Goal: Task Accomplishment & Management: Complete application form

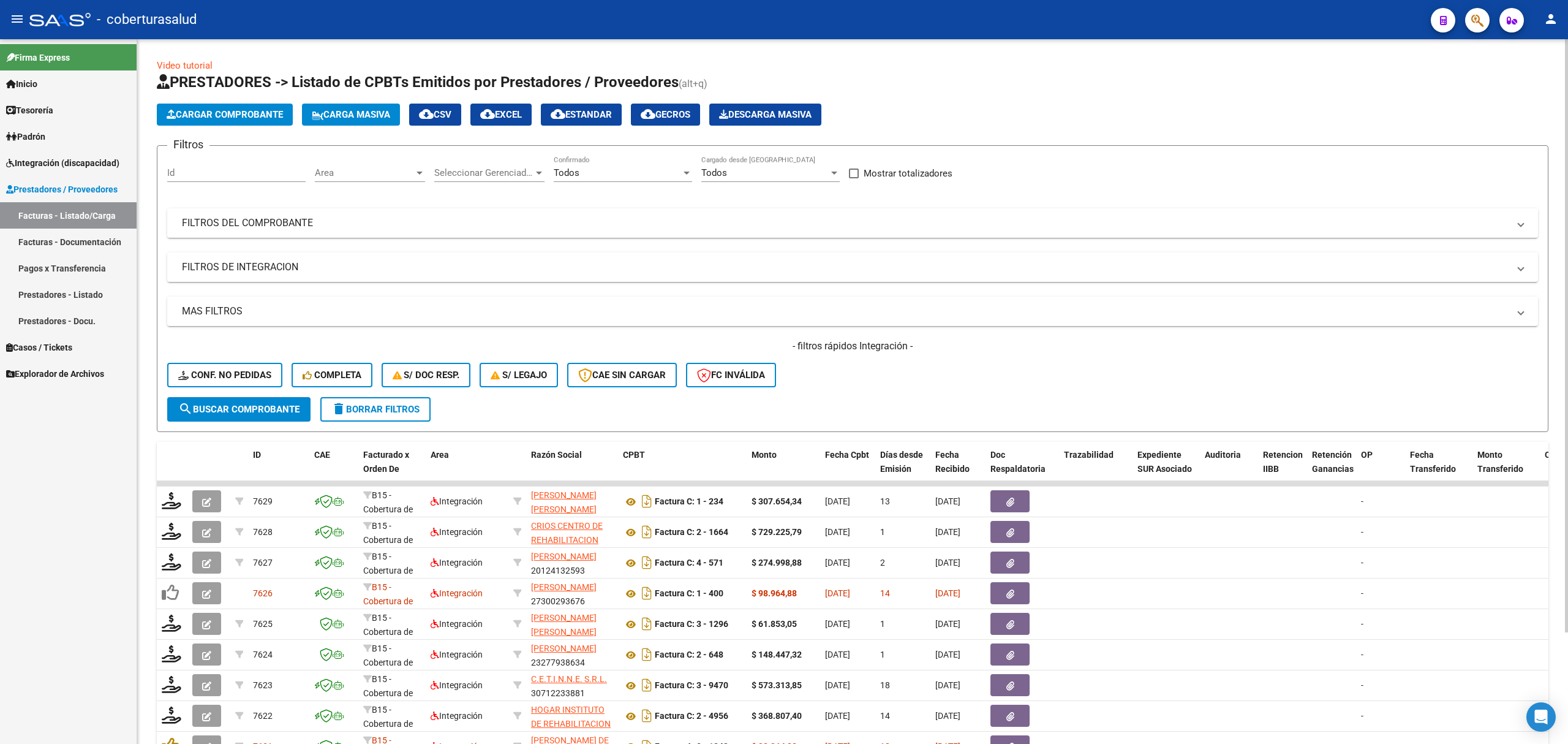
click at [244, 116] on span "Cargar Comprobante" at bounding box center [225, 115] width 117 height 11
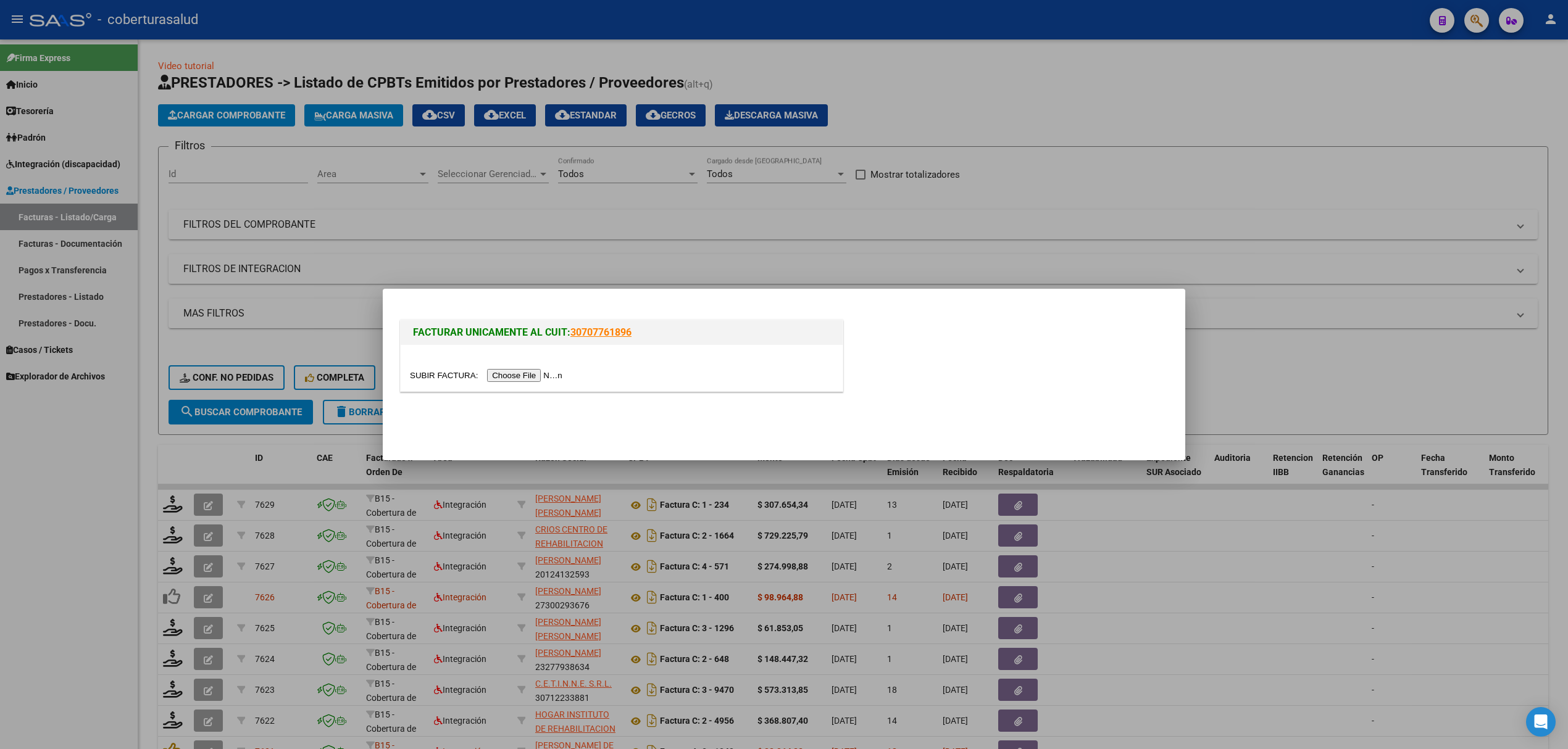
click at [542, 376] on input "file" at bounding box center [488, 375] width 156 height 13
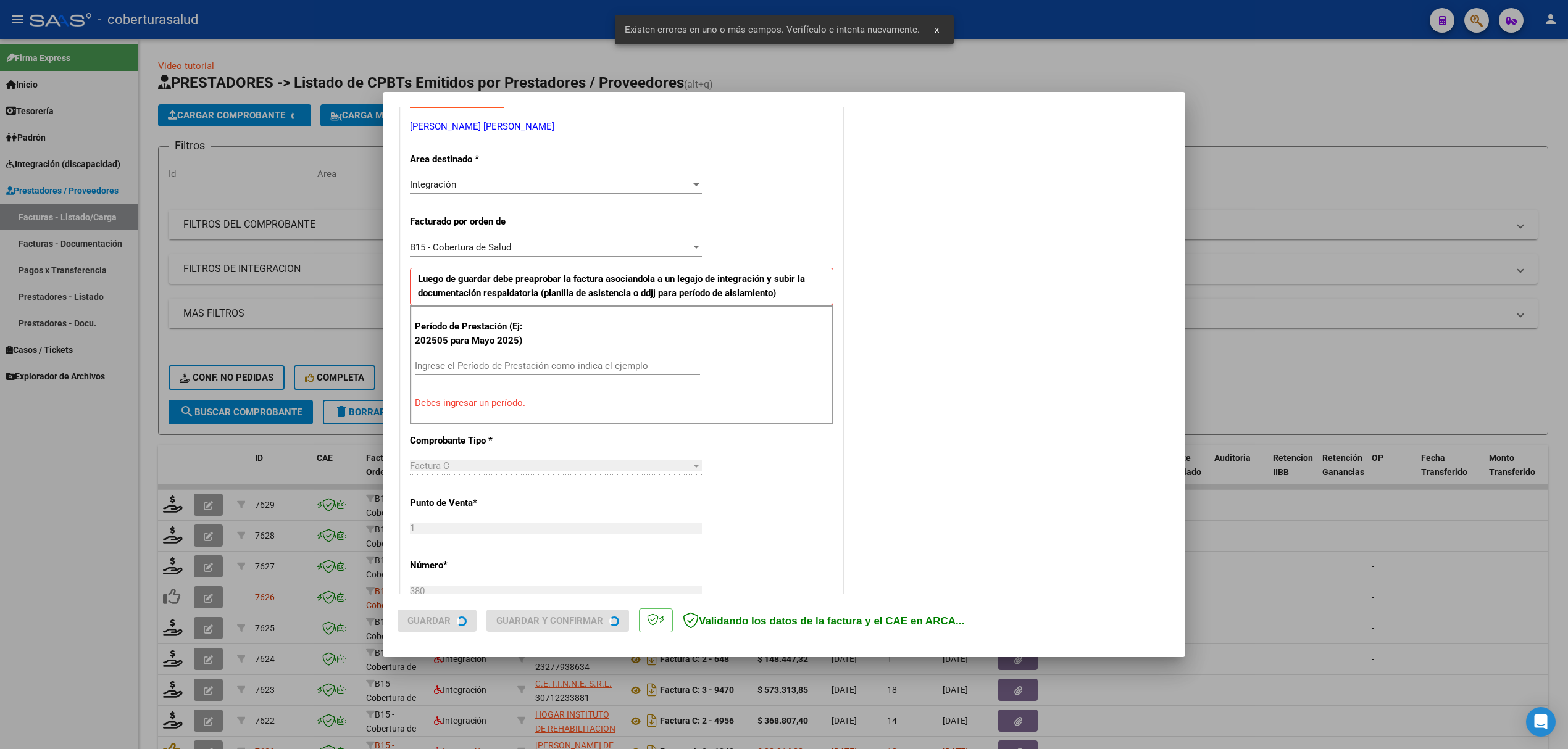
scroll to position [250, 0]
click at [507, 364] on input "Ingrese el Período de Prestación como indica el ejemplo" at bounding box center [557, 362] width 285 height 11
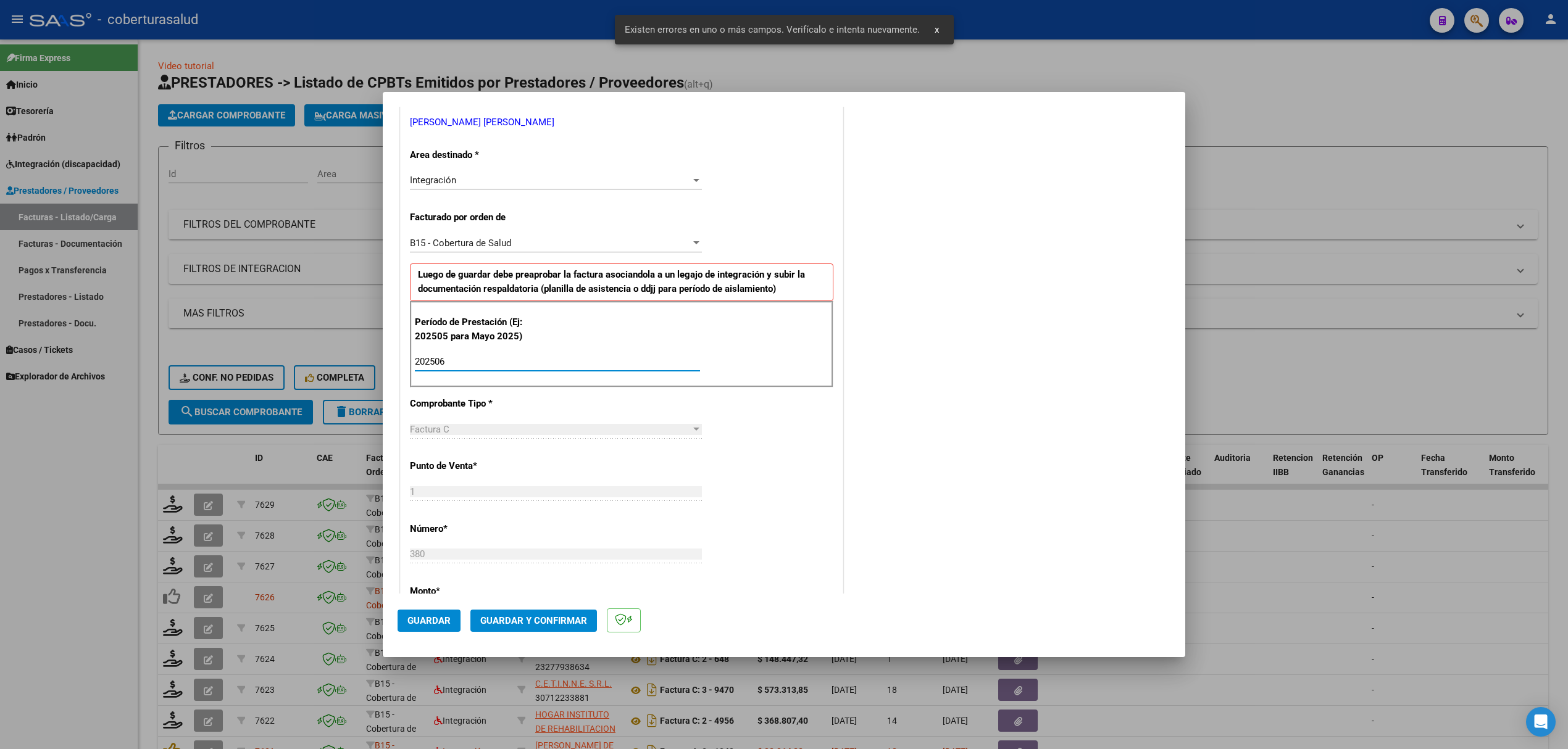
type input "202506"
click at [425, 625] on span "Guardar" at bounding box center [429, 621] width 43 height 11
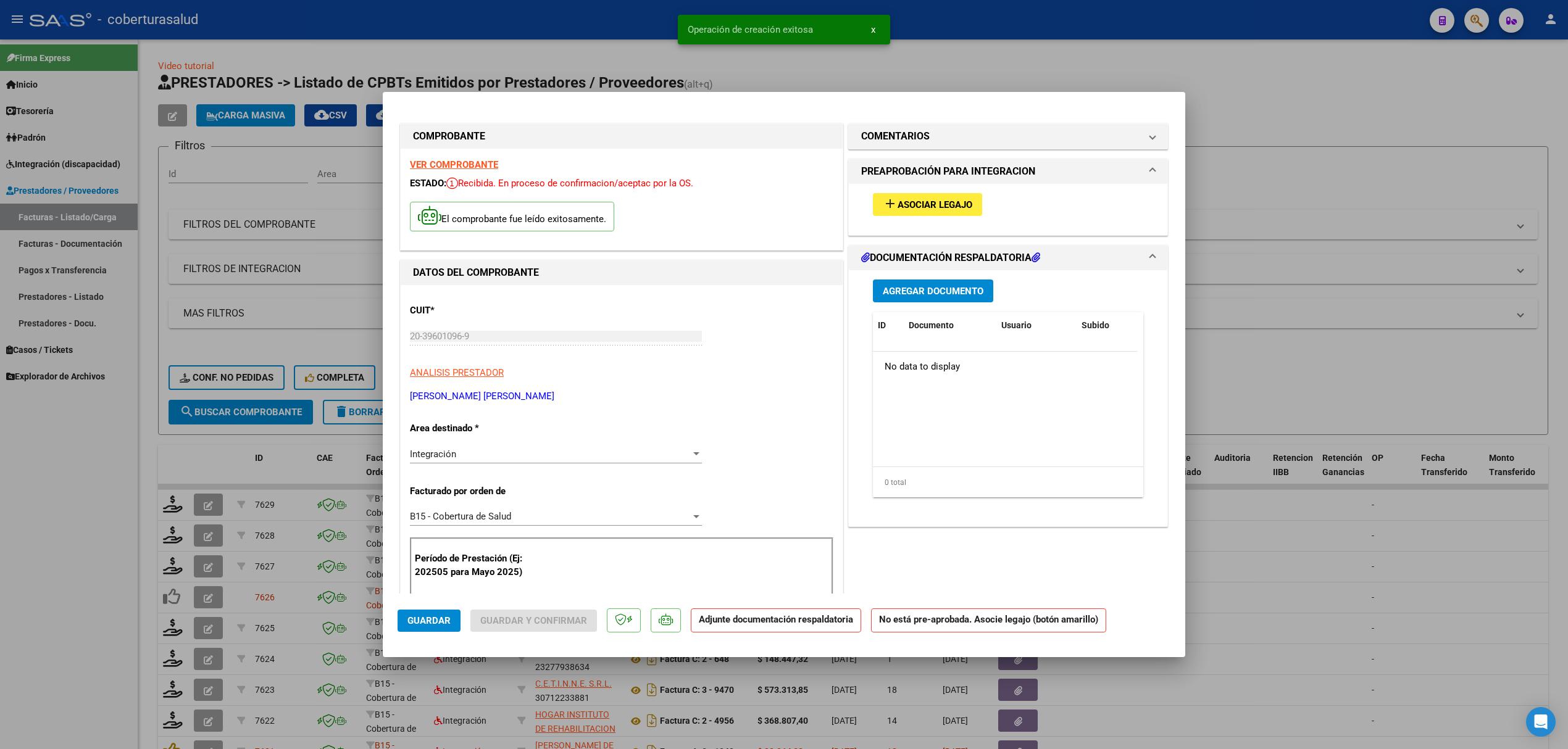
click at [919, 207] on span "Asociar Legajo" at bounding box center [935, 205] width 75 height 11
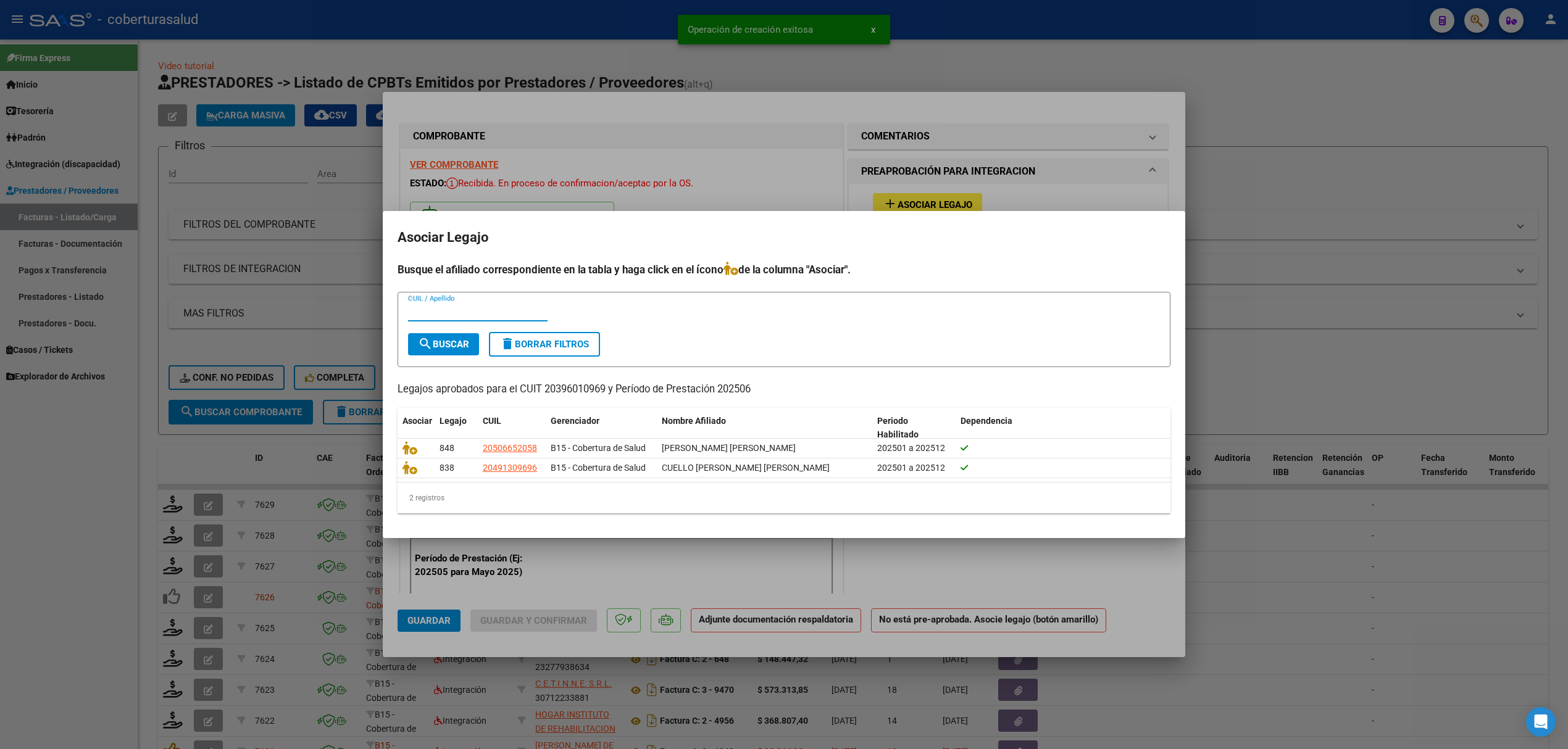
click at [479, 316] on input "CUIL / Apellido" at bounding box center [478, 312] width 139 height 11
paste input "20491309696"
type input "20491309696"
click at [444, 344] on span "search Buscar" at bounding box center [443, 344] width 51 height 11
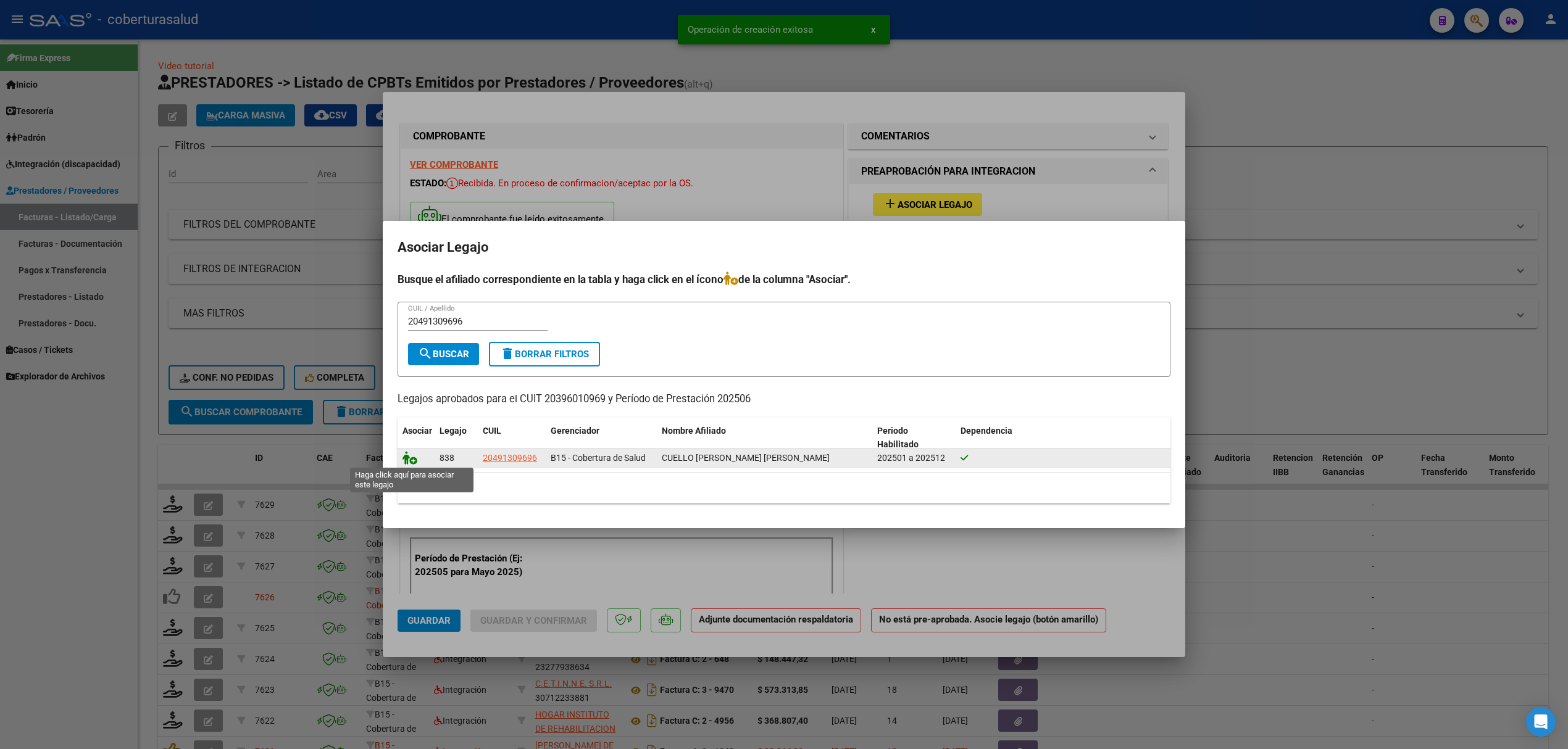
click at [408, 457] on icon at bounding box center [410, 458] width 15 height 14
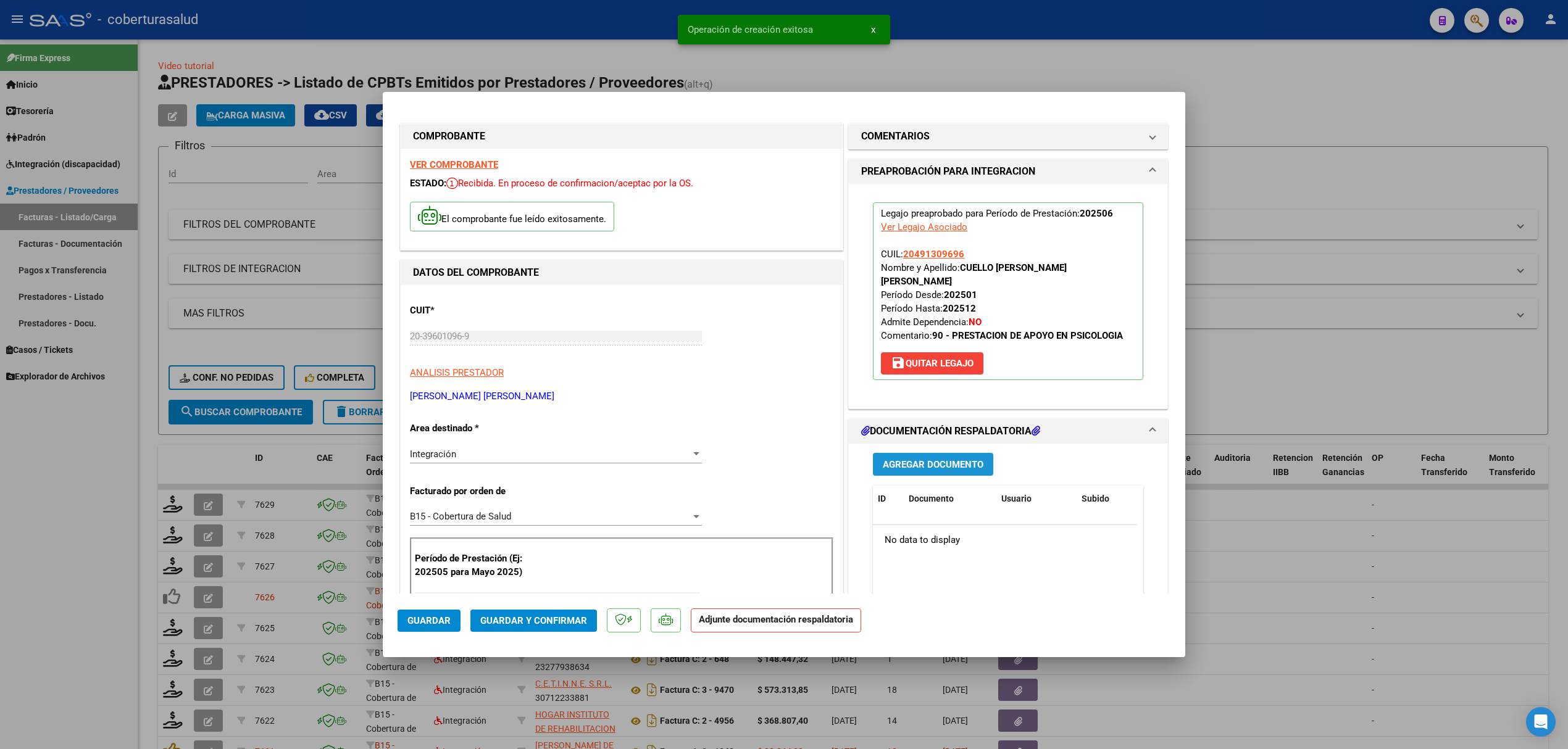
click at [914, 459] on span "Agregar Documento" at bounding box center [933, 465] width 101 height 11
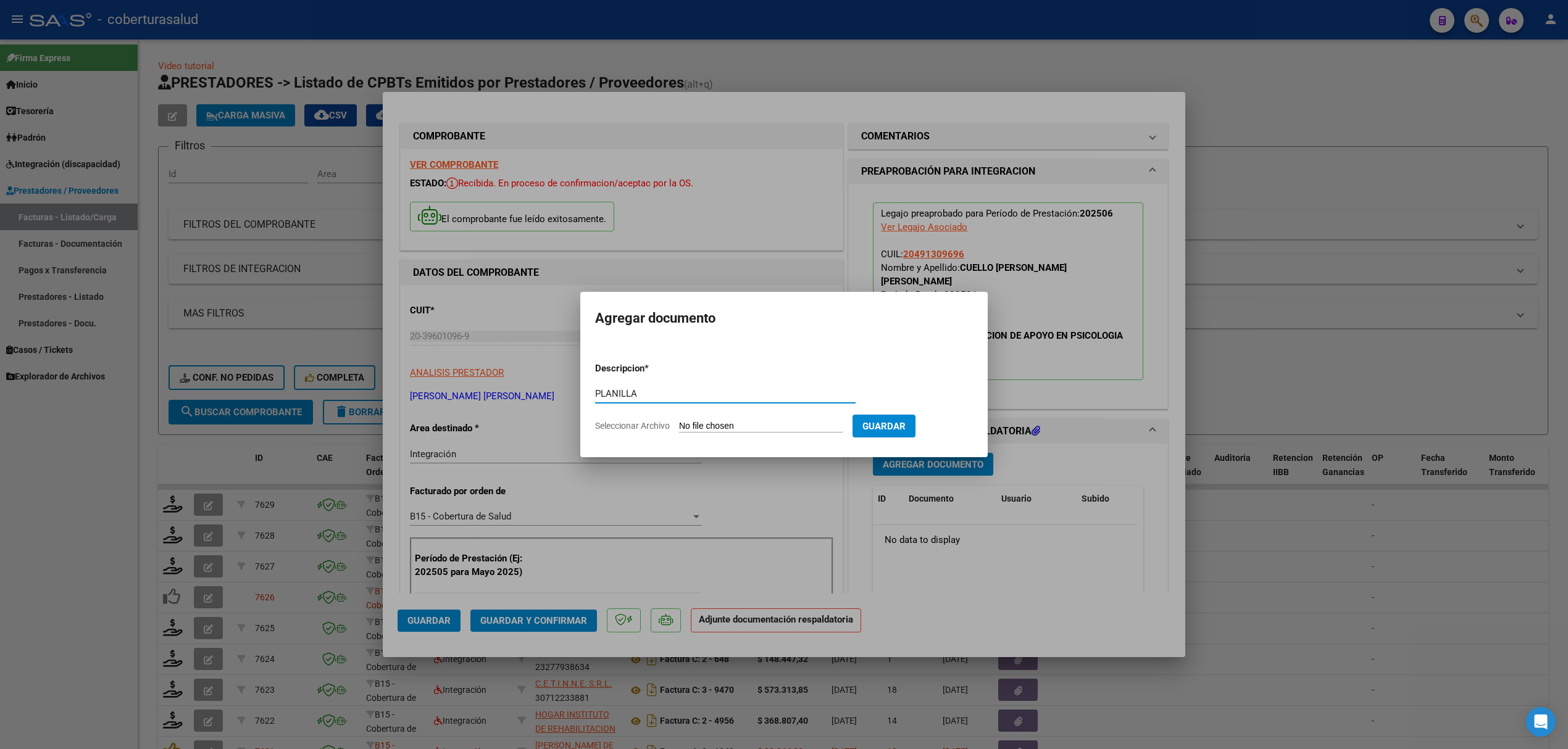
type input "PLANILLA"
click at [778, 429] on input "Seleccionar Archivo" at bounding box center [760, 426] width 163 height 12
type input "C:\fakepath\142998-3-Planilla_de_Asistencia.pdf"
click at [949, 433] on button "Guardar" at bounding box center [949, 426] width 63 height 23
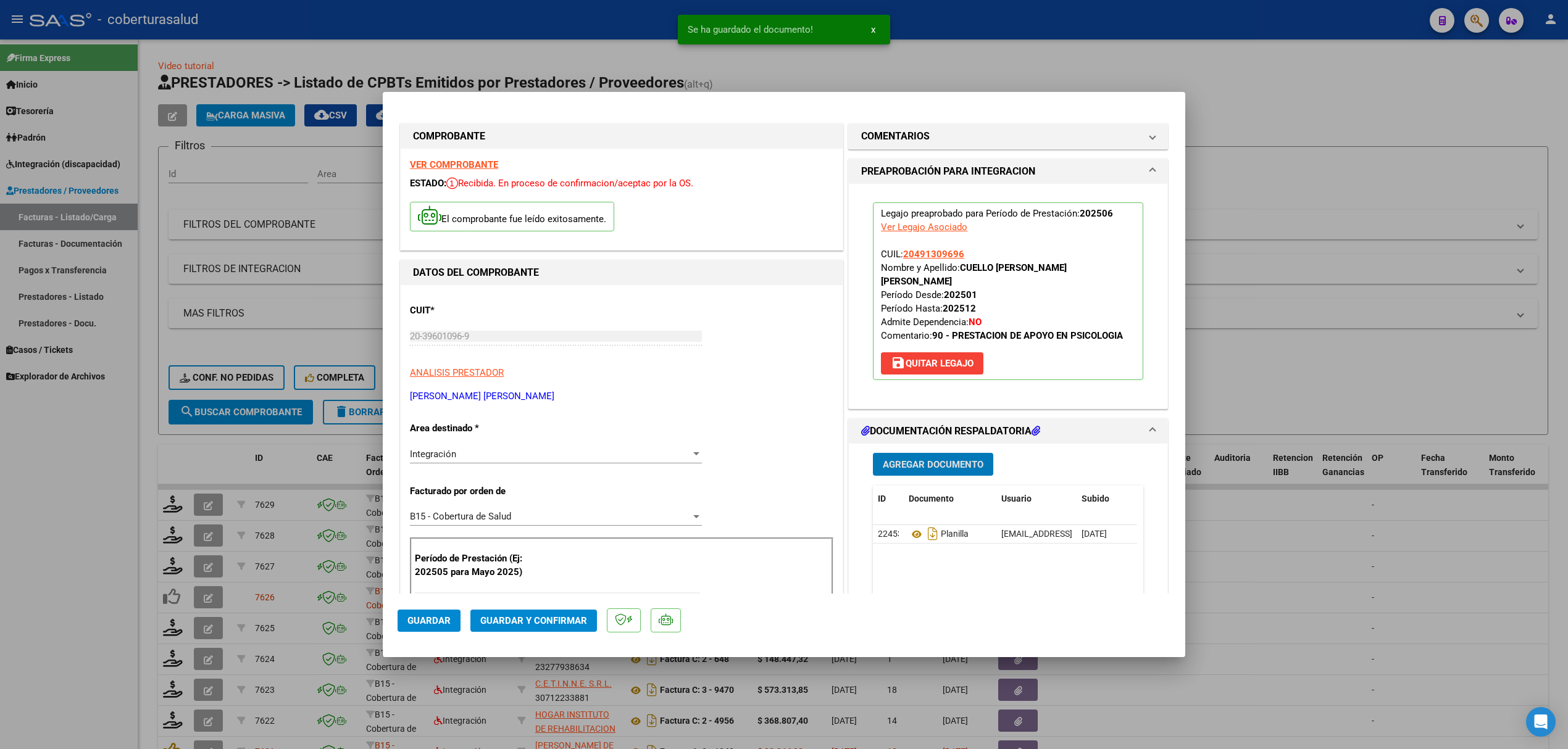
click at [942, 459] on span "Agregar Documento" at bounding box center [933, 465] width 101 height 11
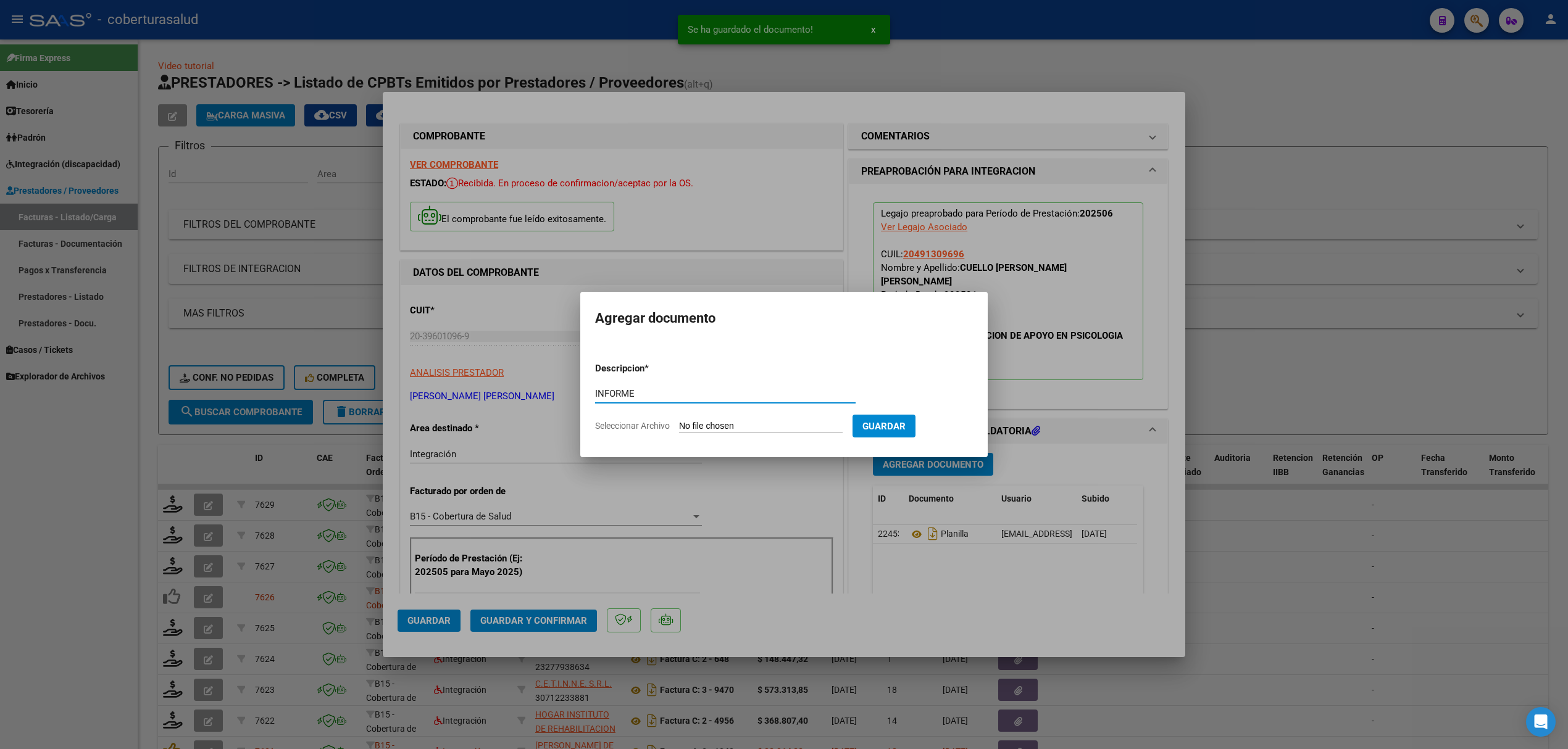
type input "INFORME"
click at [761, 422] on input "Seleccionar Archivo" at bounding box center [760, 426] width 163 height 12
type input "C:\fakepath\142998-2-Informe_de_evolucion_semestral.pdf"
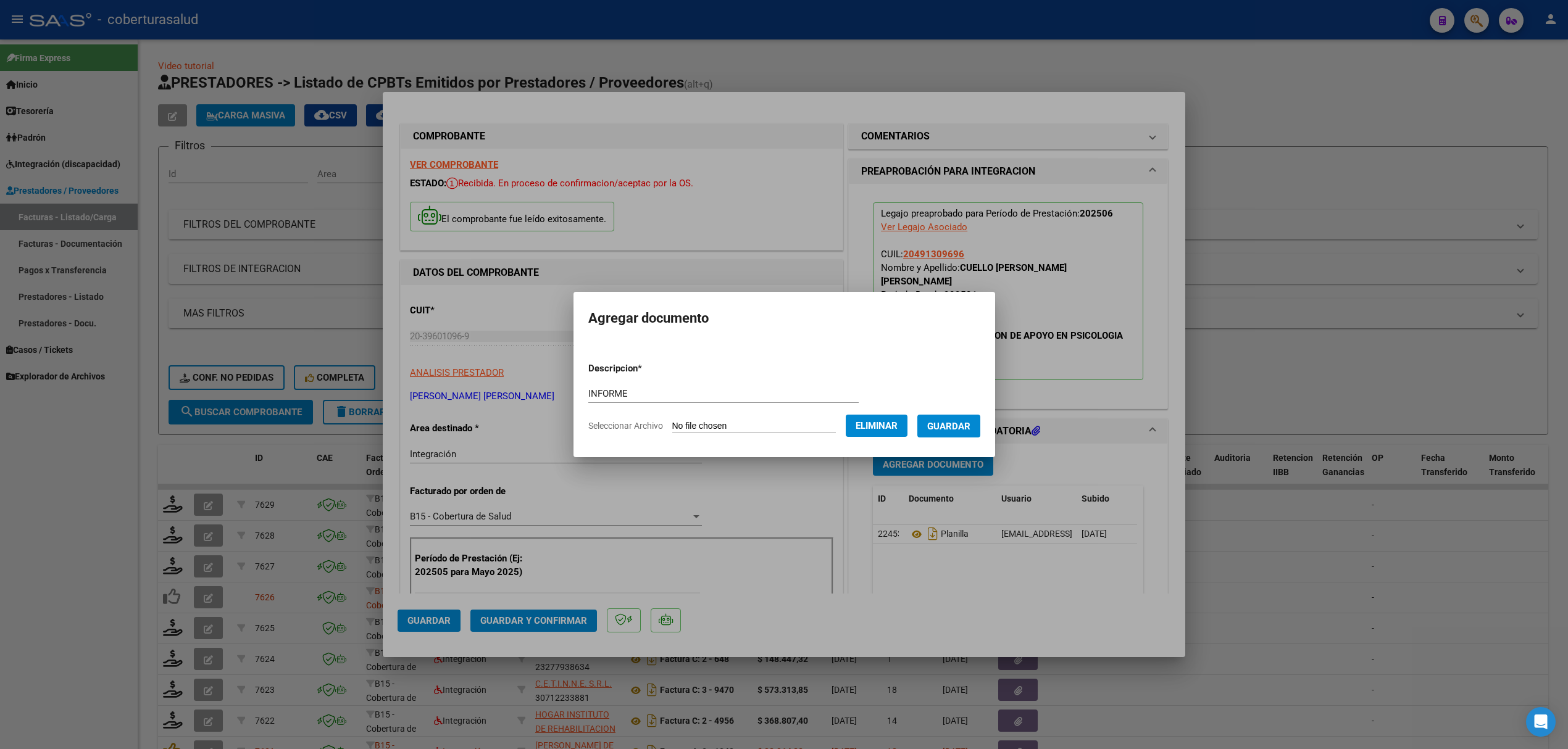
click at [951, 424] on span "Guardar" at bounding box center [948, 426] width 43 height 11
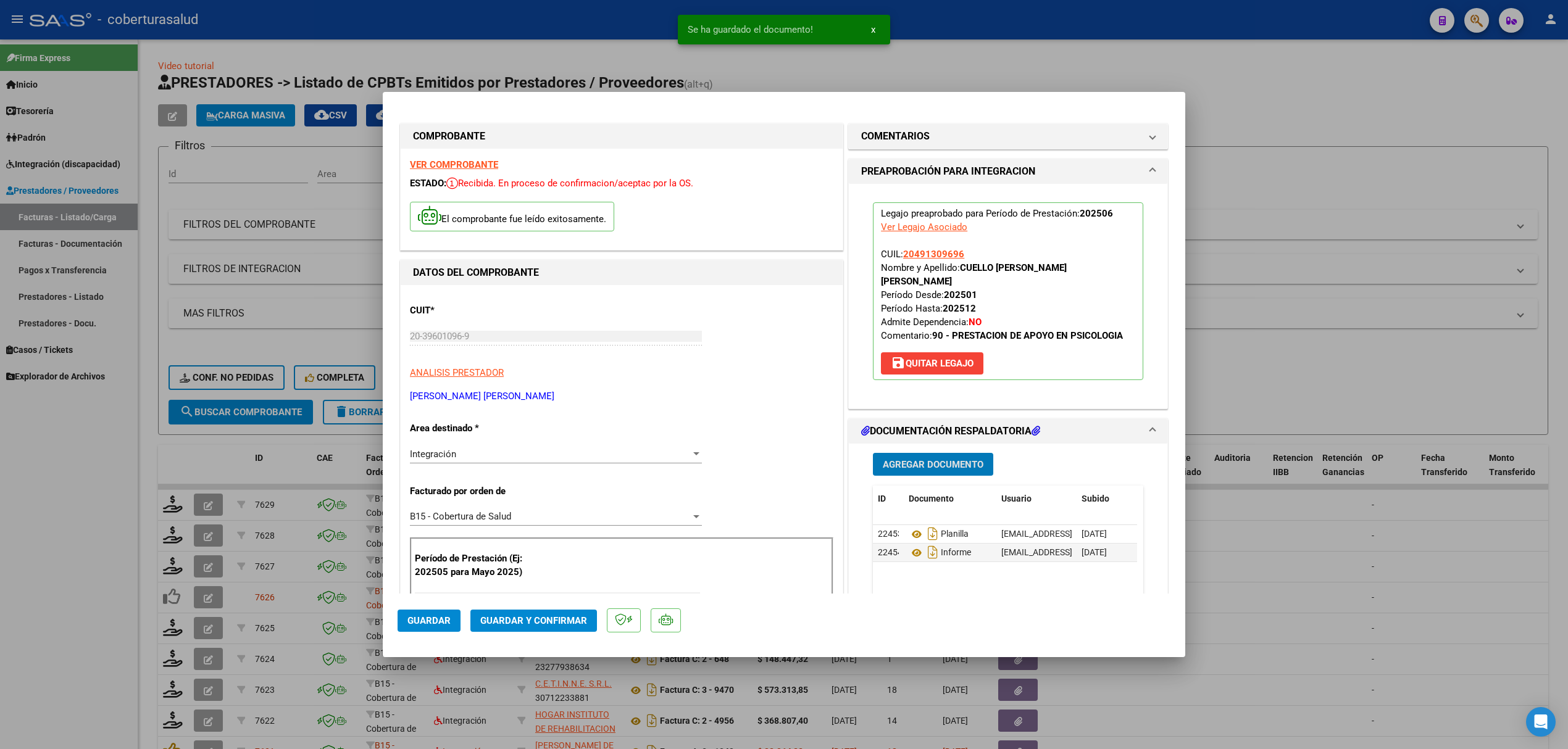
click at [575, 619] on span "Guardar y Confirmar" at bounding box center [533, 621] width 107 height 11
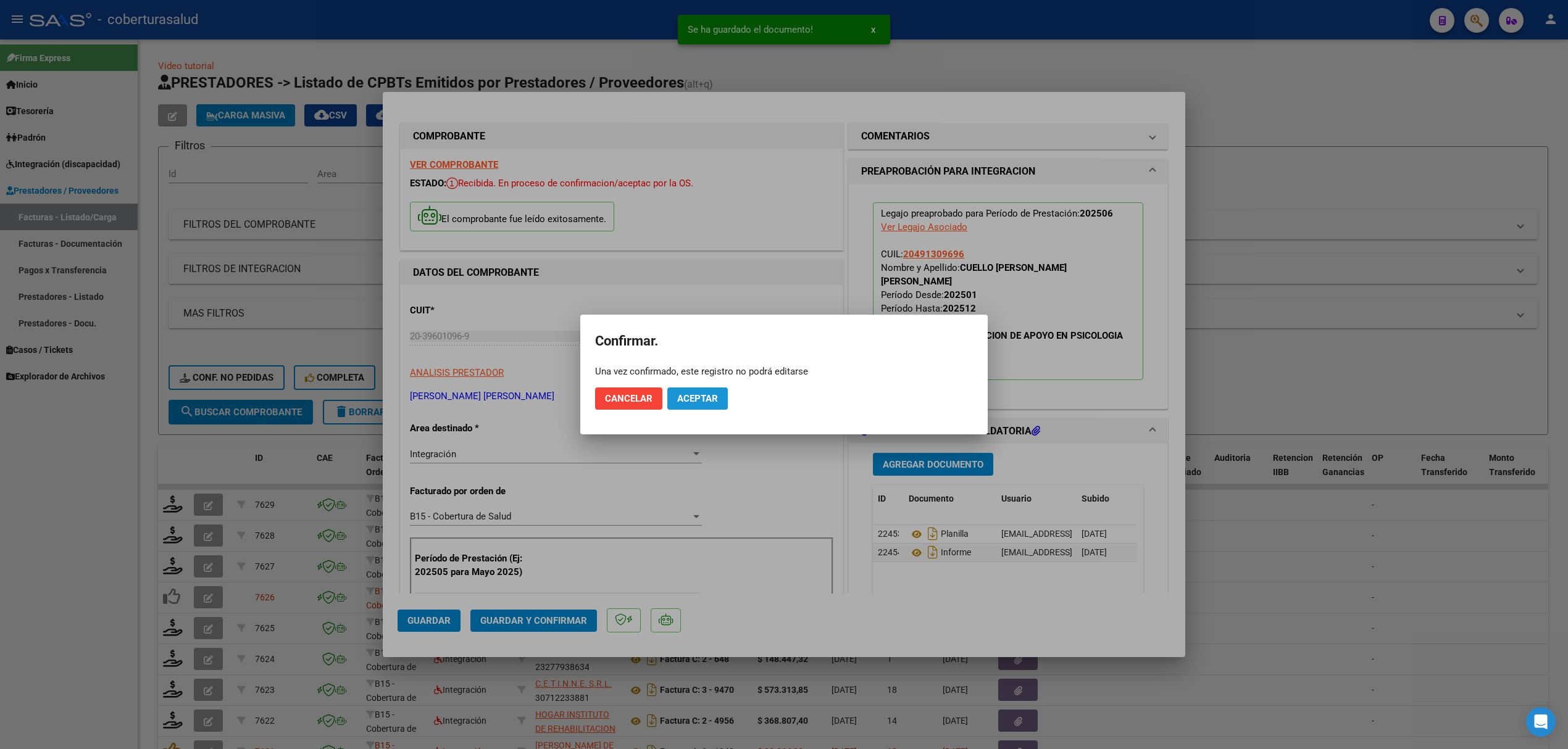
click at [679, 394] on span "Aceptar" at bounding box center [697, 398] width 41 height 11
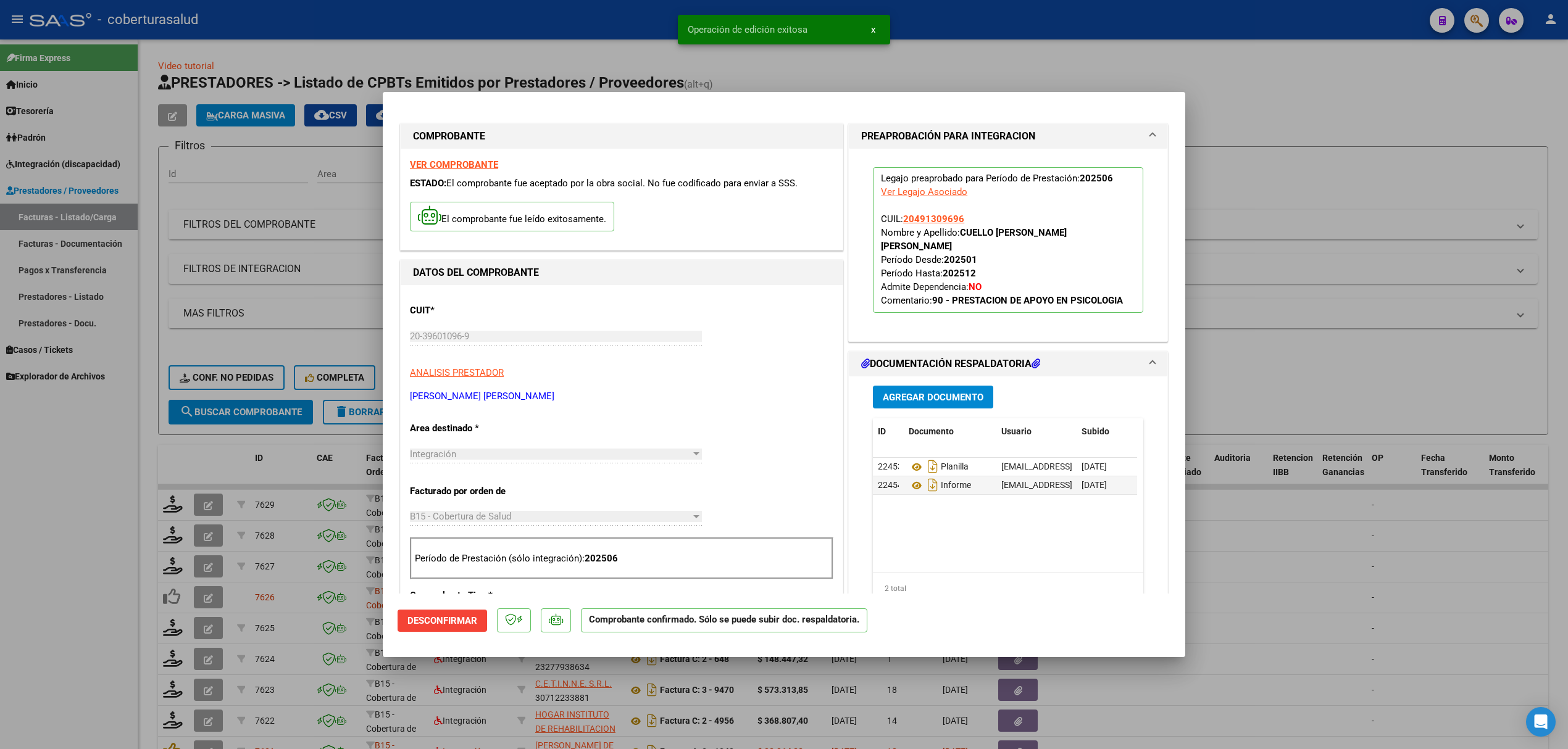
click at [321, 458] on div at bounding box center [784, 374] width 1568 height 749
type input "$ 0,00"
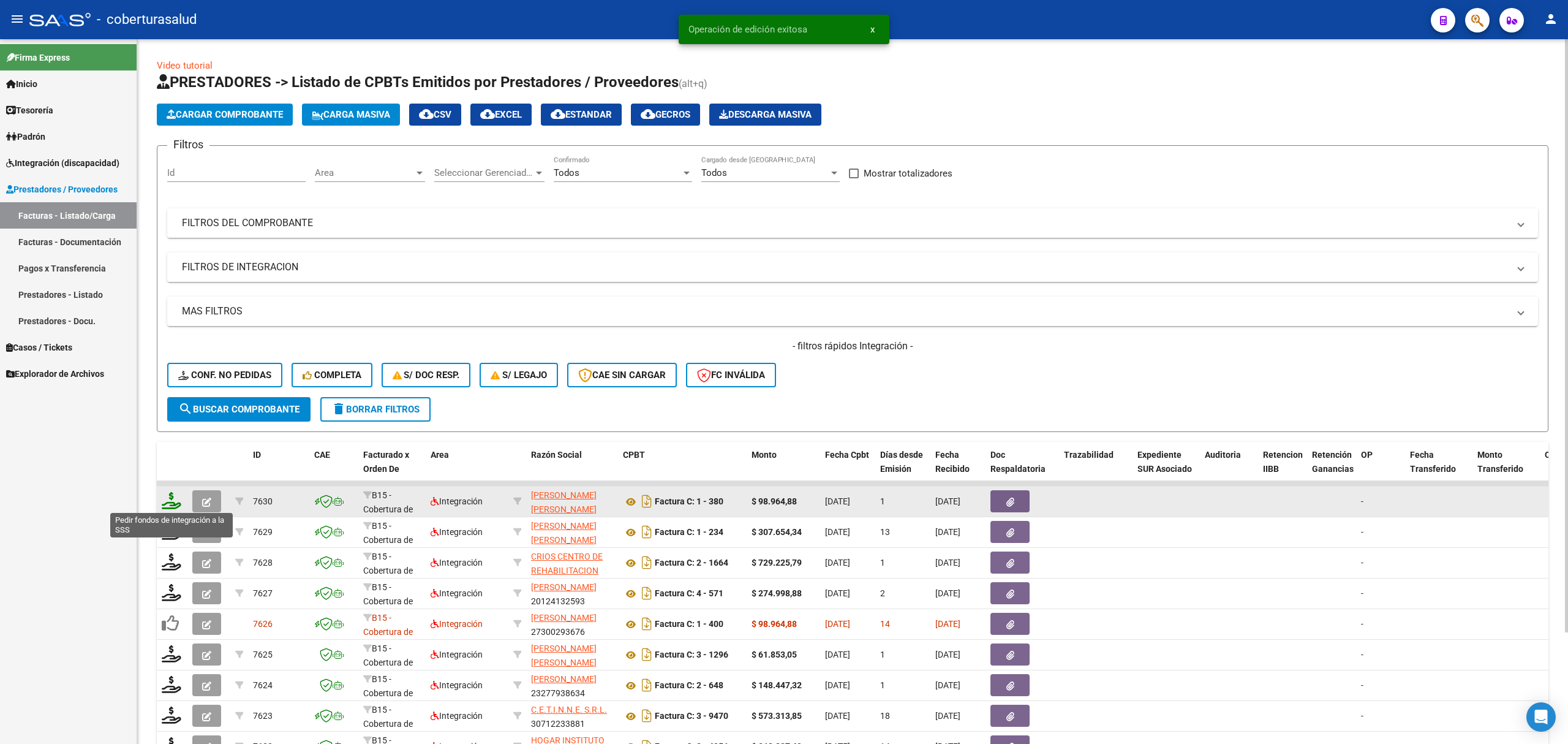
click at [174, 503] on icon at bounding box center [171, 500] width 20 height 17
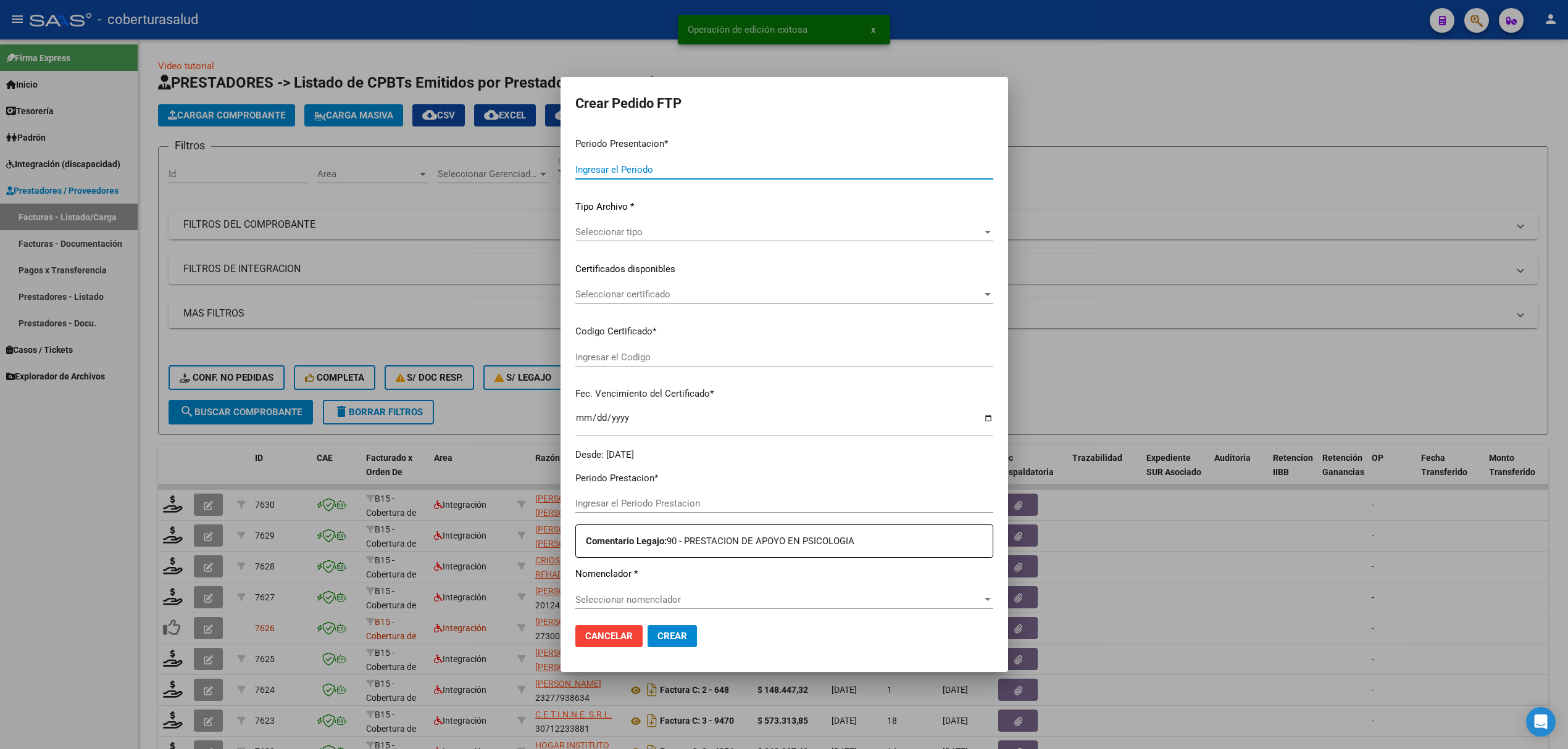
type input "202508"
type input "202506"
type input "$ 98.964,88"
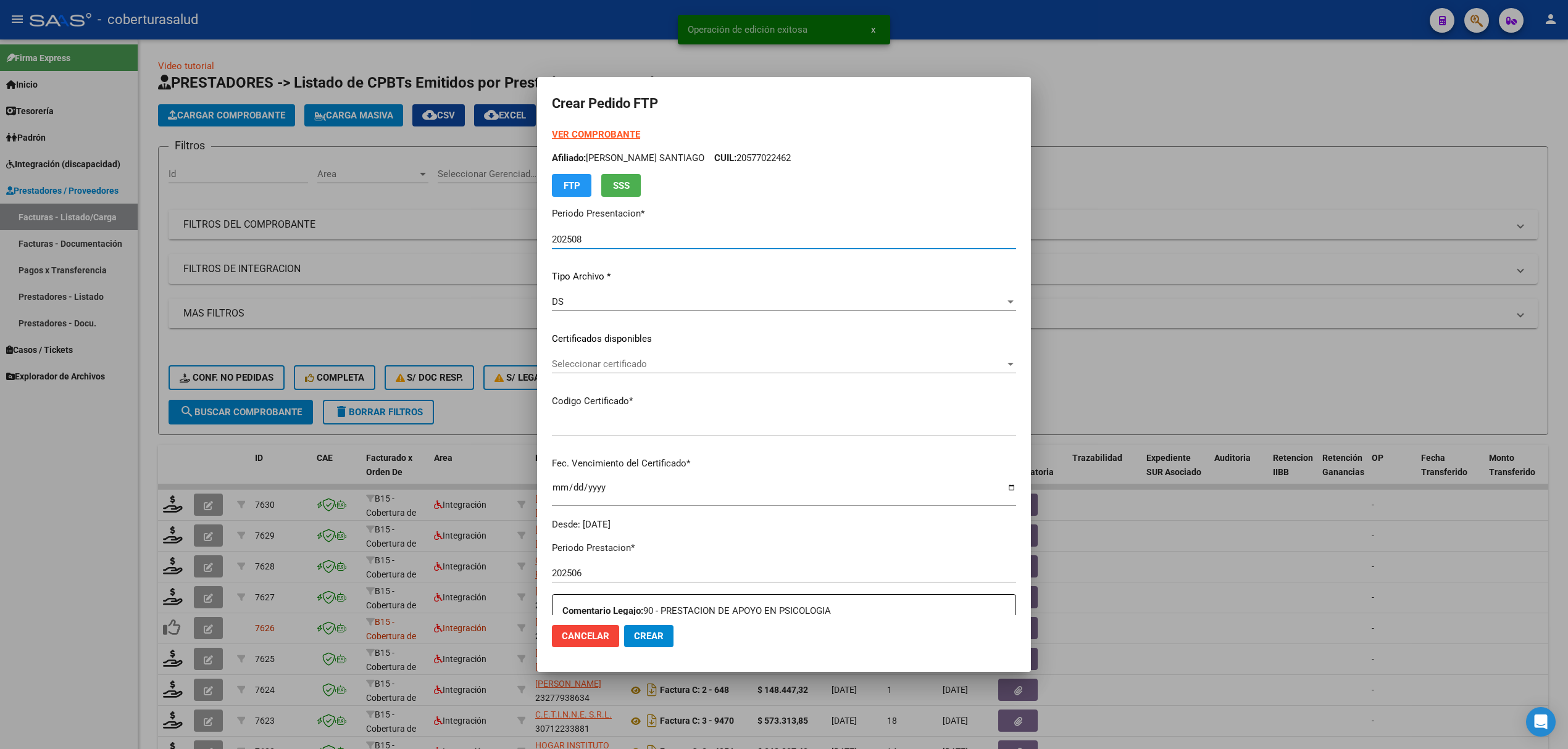
type input "ARG02000491309692023051020280510MZA208"
type input "[DATE]"
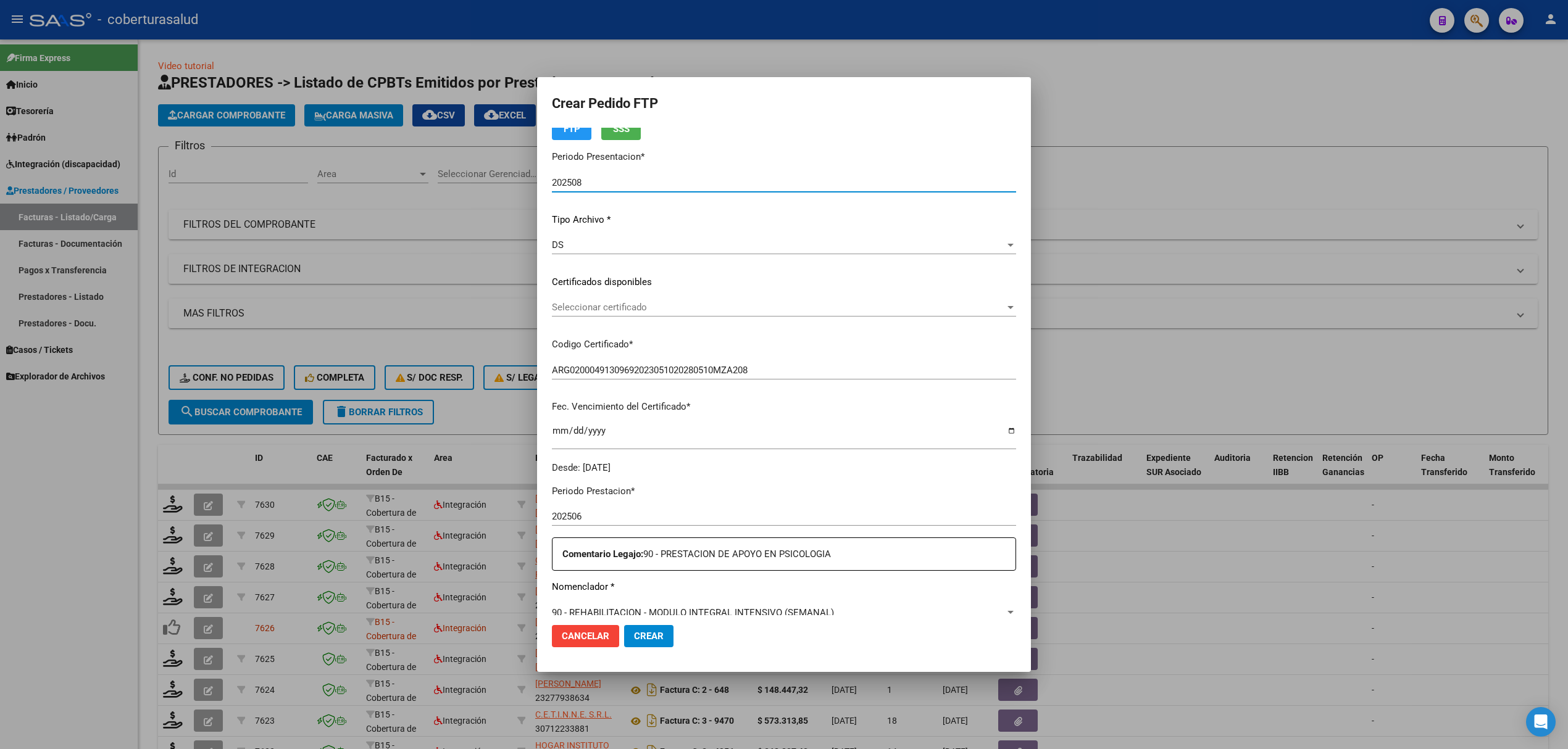
scroll to position [247, 0]
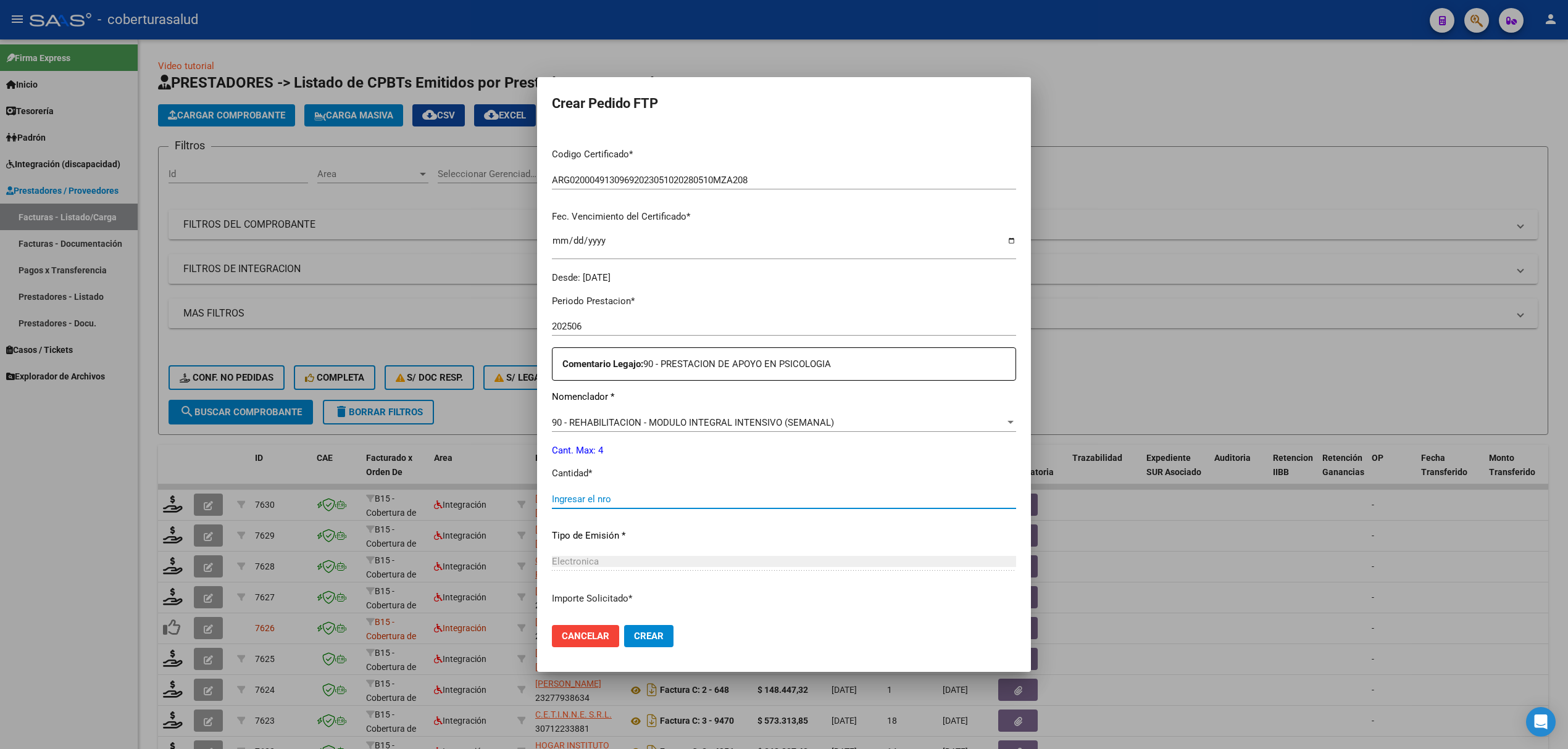
click at [605, 493] on input "Ingresar el nro" at bounding box center [784, 499] width 464 height 11
type input "4"
click at [637, 637] on span "Crear" at bounding box center [648, 636] width 29 height 11
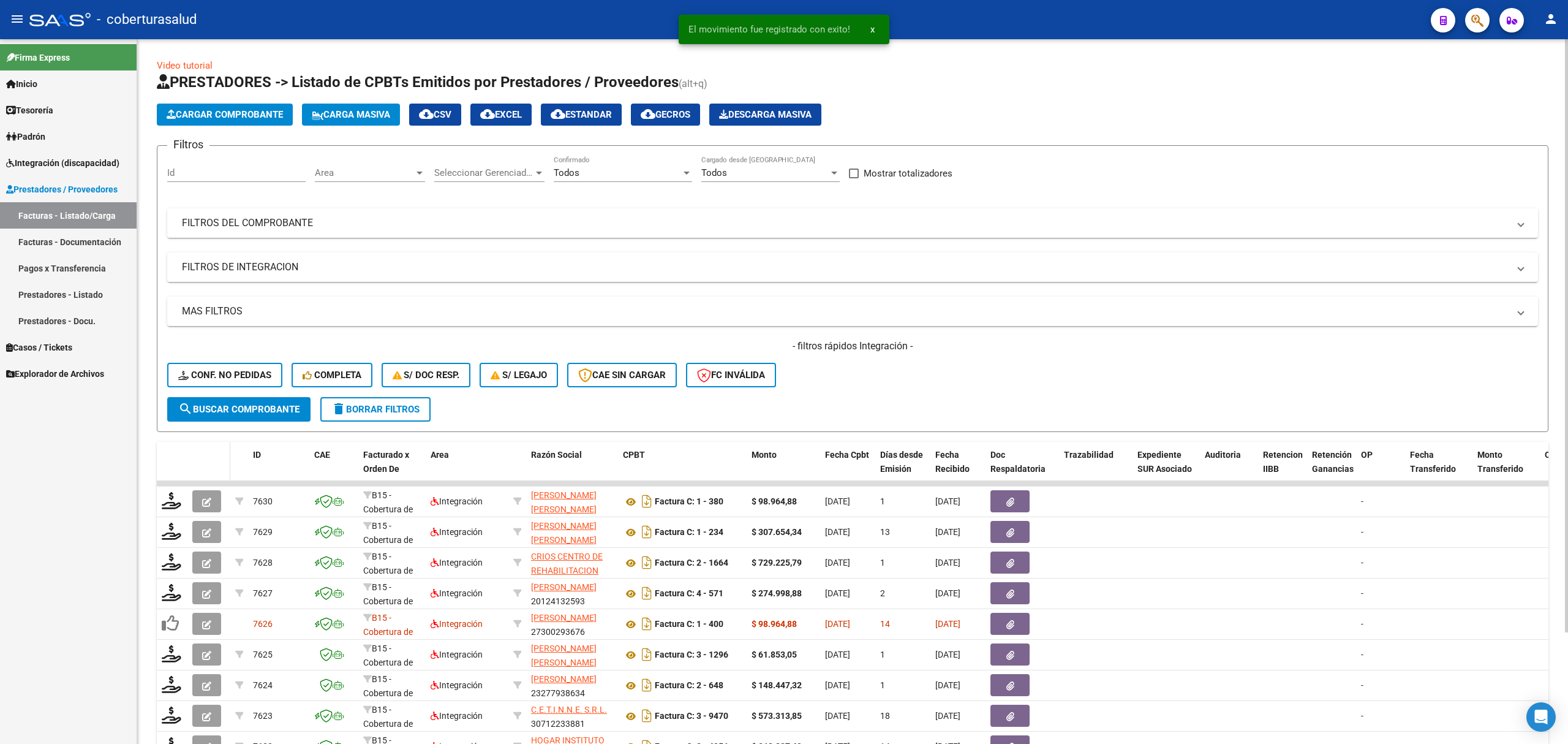
click at [195, 450] on datatable-header-cell at bounding box center [208, 468] width 43 height 54
click at [288, 227] on mat-panel-title "FILTROS DEL COMPROBANTE" at bounding box center [845, 223] width 1327 height 14
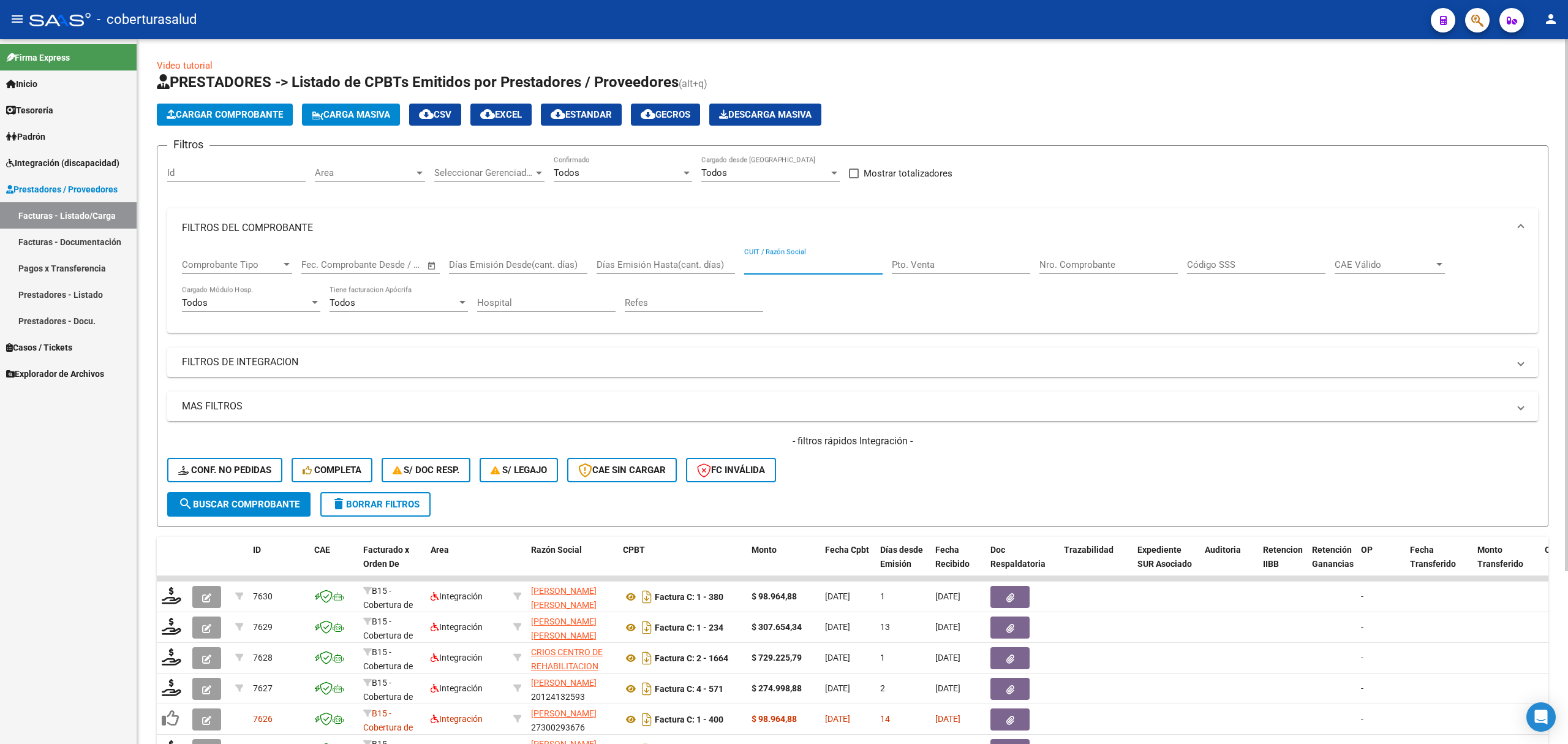
click at [767, 268] on input "CUIT / Razón Social" at bounding box center [814, 265] width 138 height 11
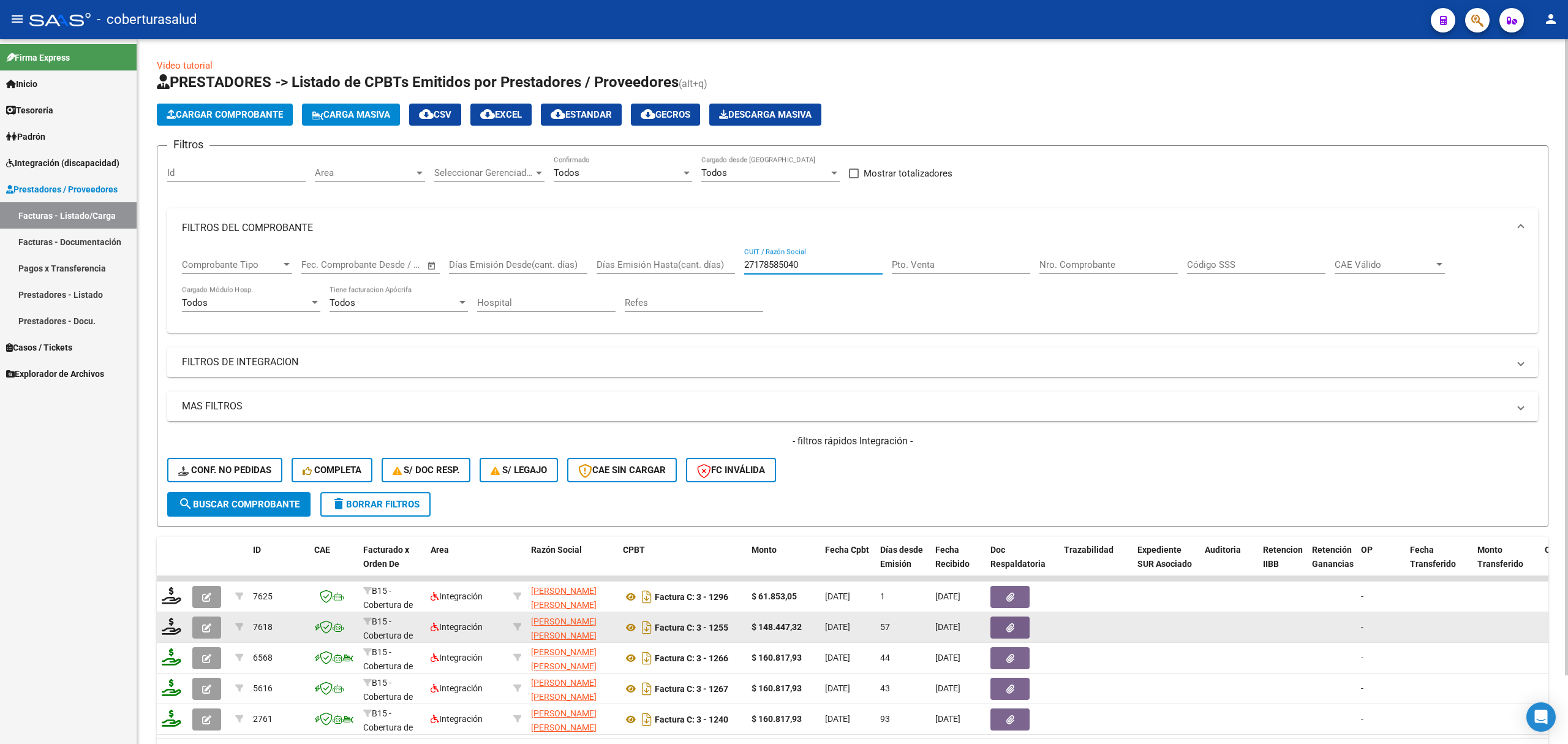
type input "27178585040"
click at [209, 622] on span "button" at bounding box center [207, 627] width 9 height 11
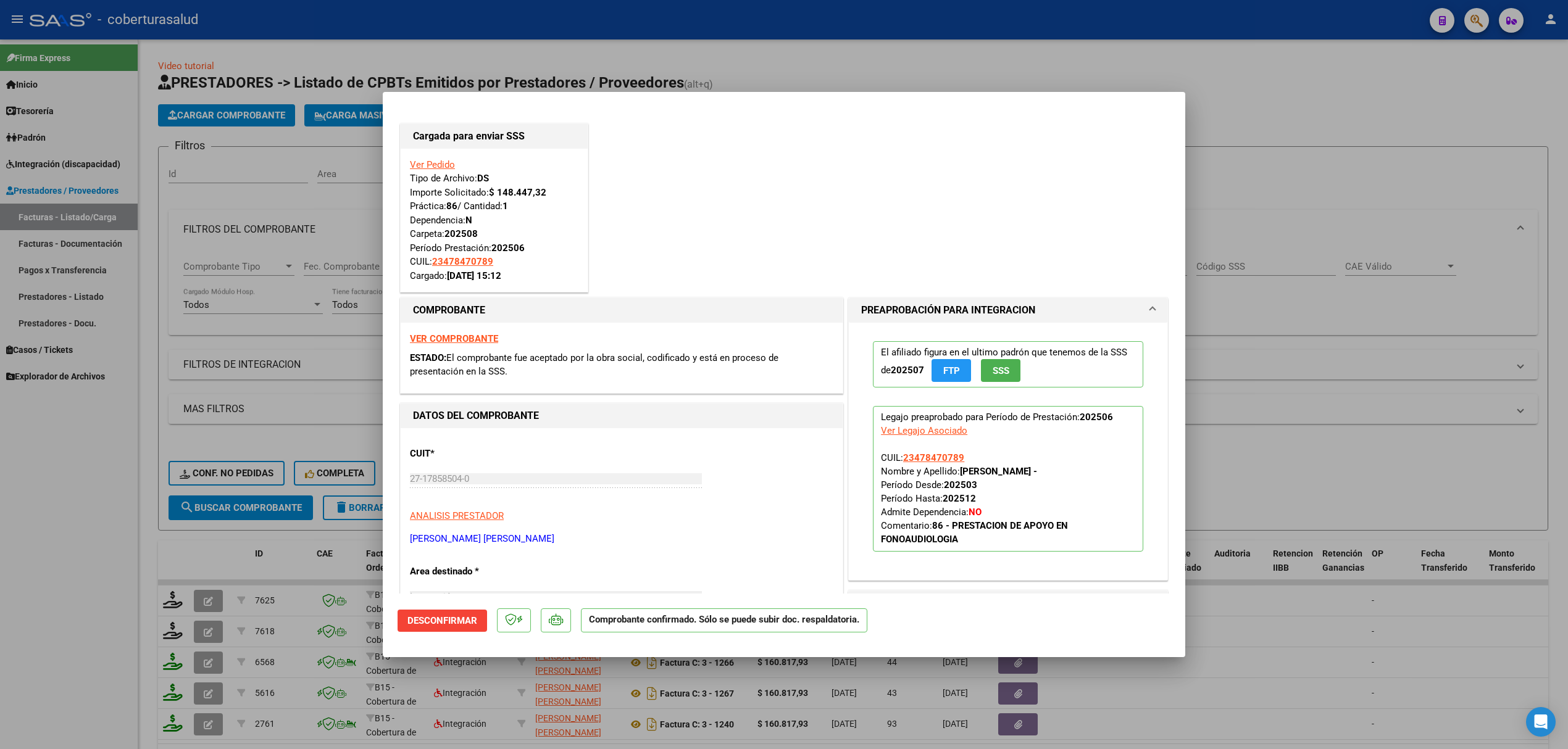
click at [460, 337] on strong "VER COMPROBANTE" at bounding box center [454, 339] width 88 height 11
click at [455, 337] on strong "VER COMPROBANTE" at bounding box center [454, 339] width 88 height 11
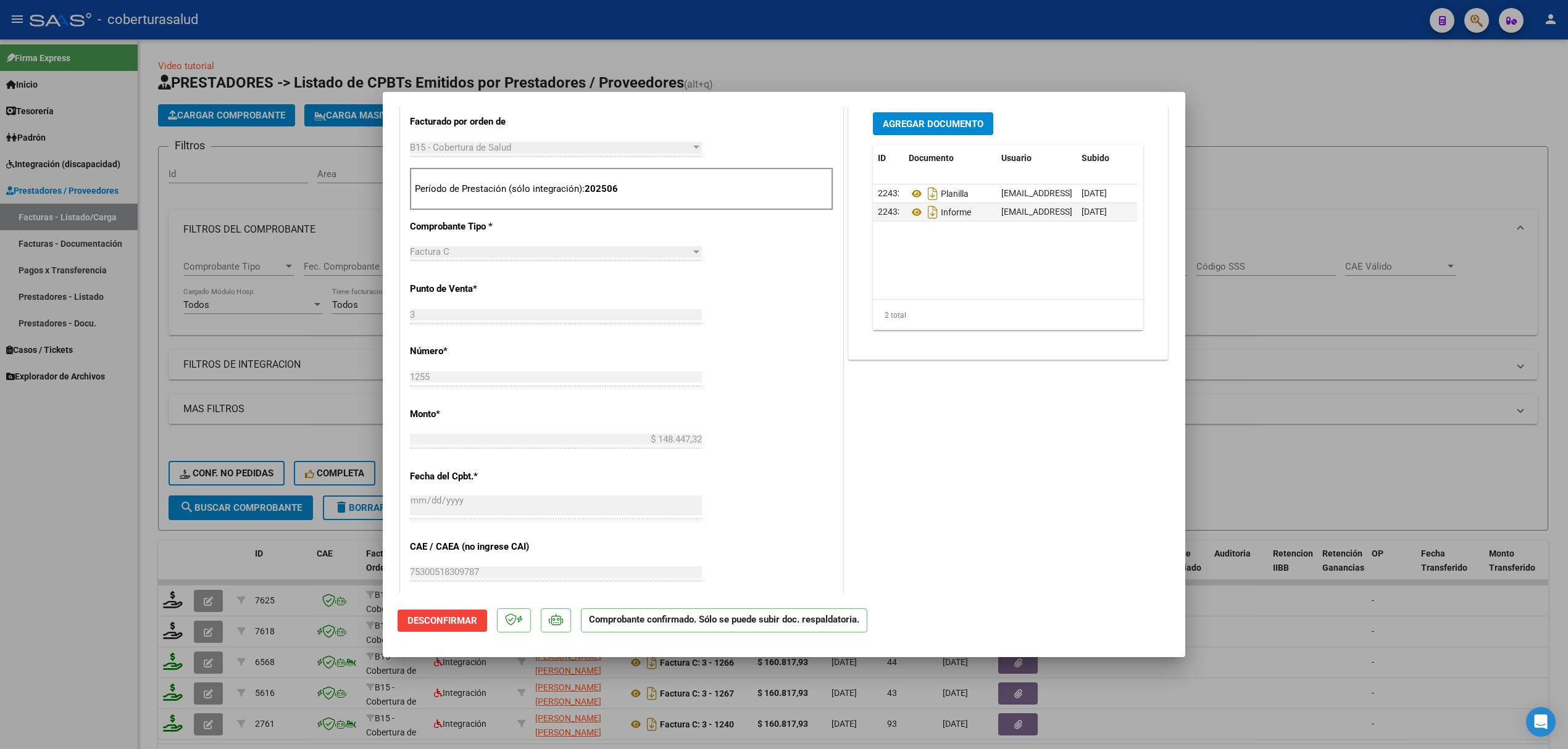
scroll to position [740, 0]
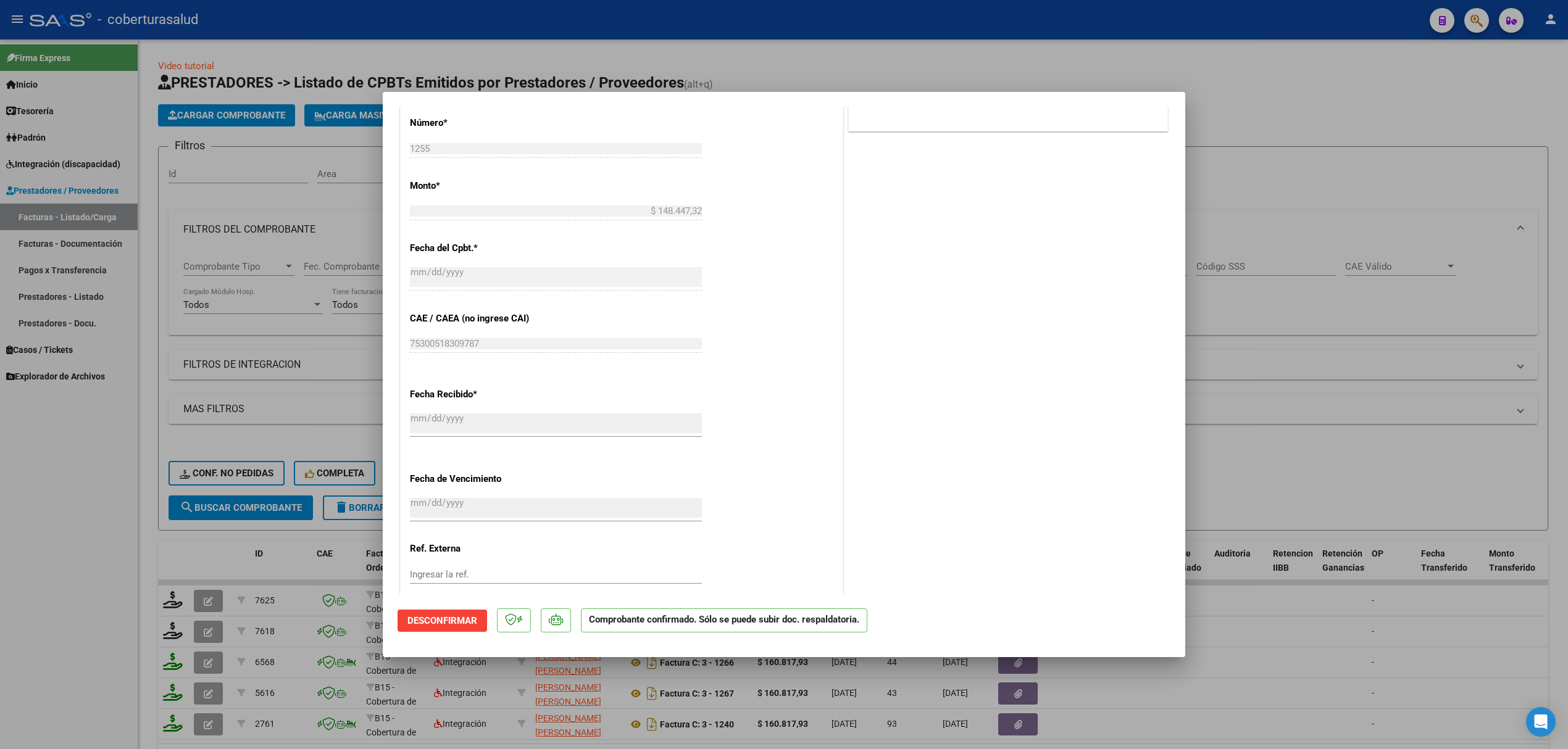
click at [127, 504] on div at bounding box center [784, 374] width 1568 height 749
type input "$ 0,00"
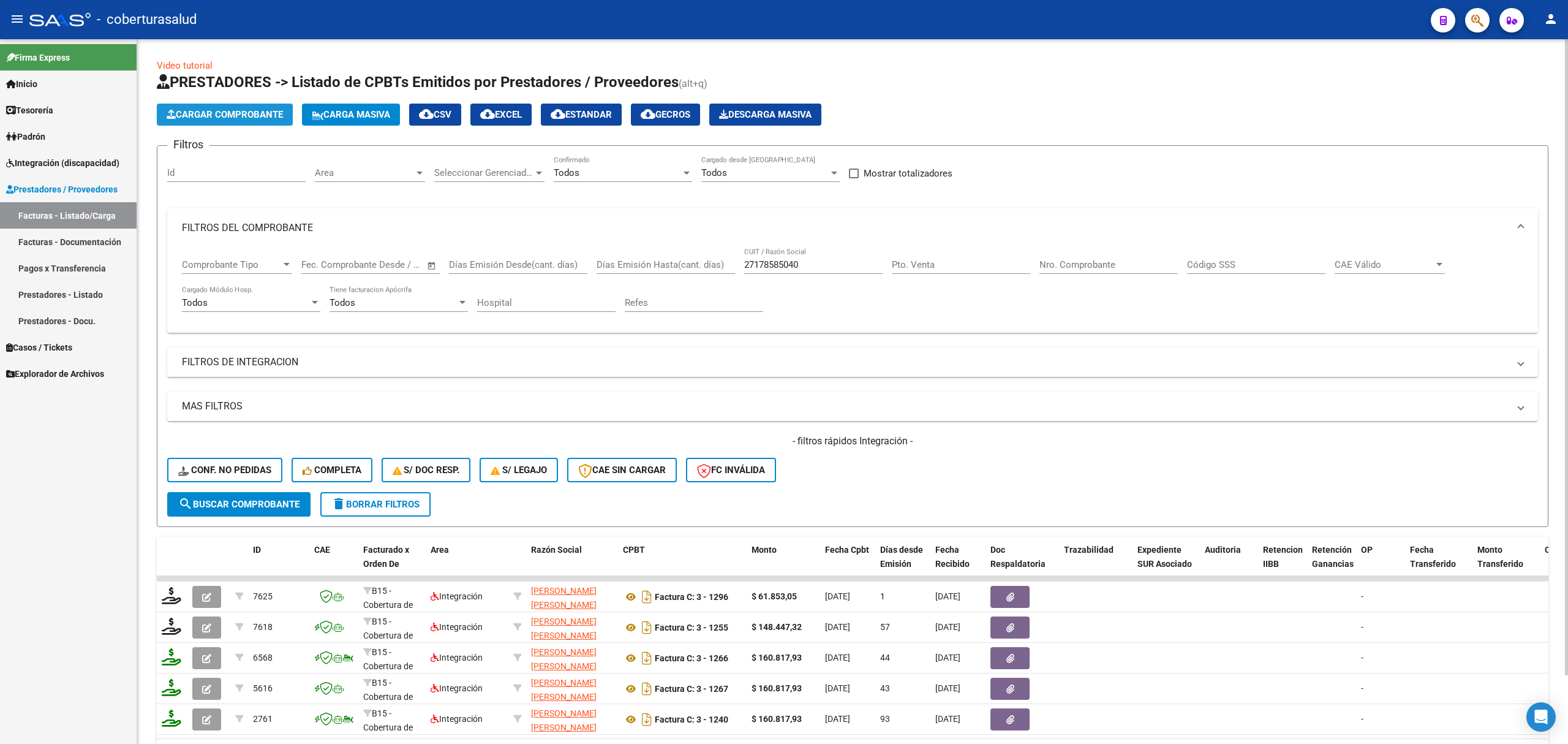
click at [246, 114] on span "Cargar Comprobante" at bounding box center [225, 115] width 117 height 11
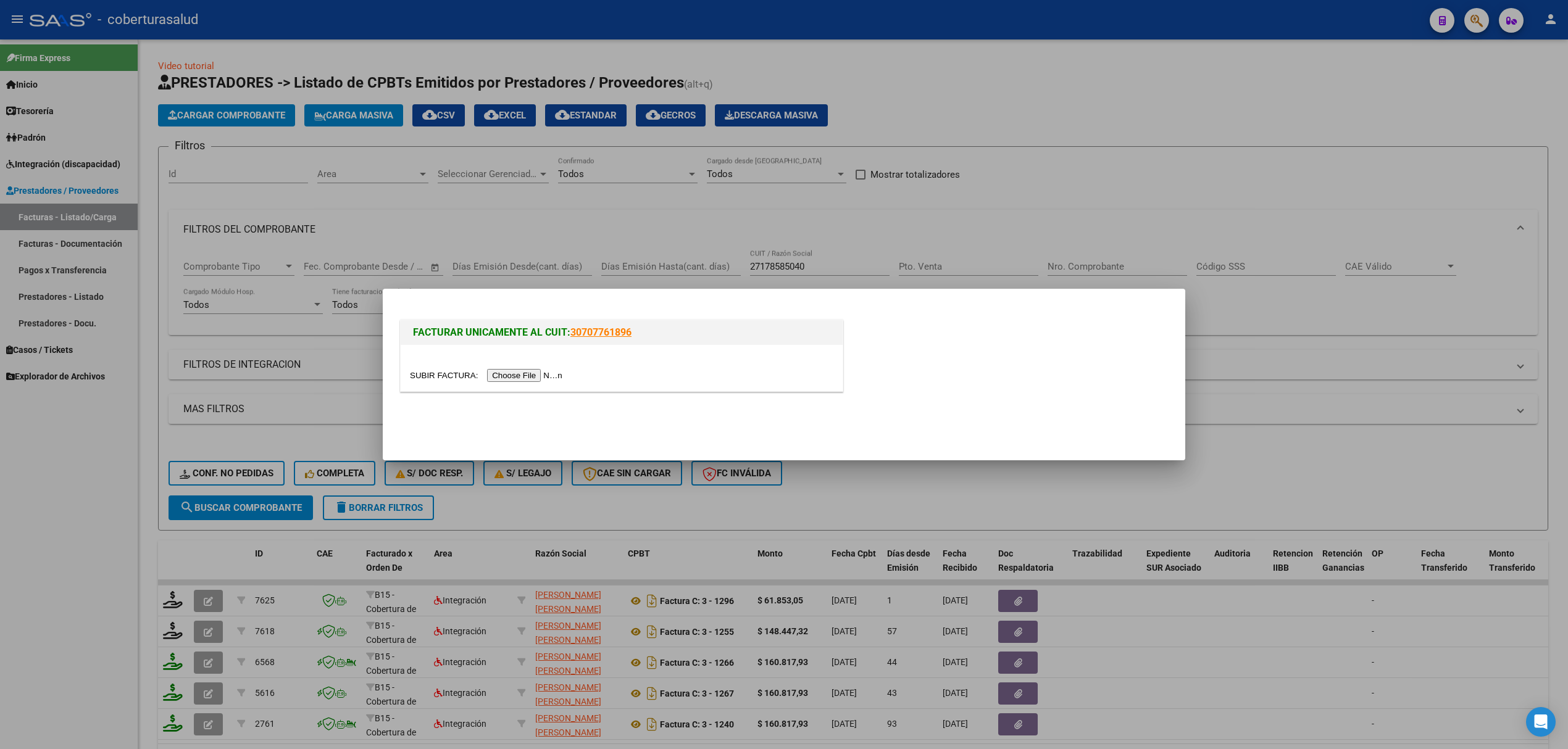
click at [537, 365] on div at bounding box center [622, 368] width 442 height 46
click at [538, 370] on input "file" at bounding box center [488, 375] width 156 height 13
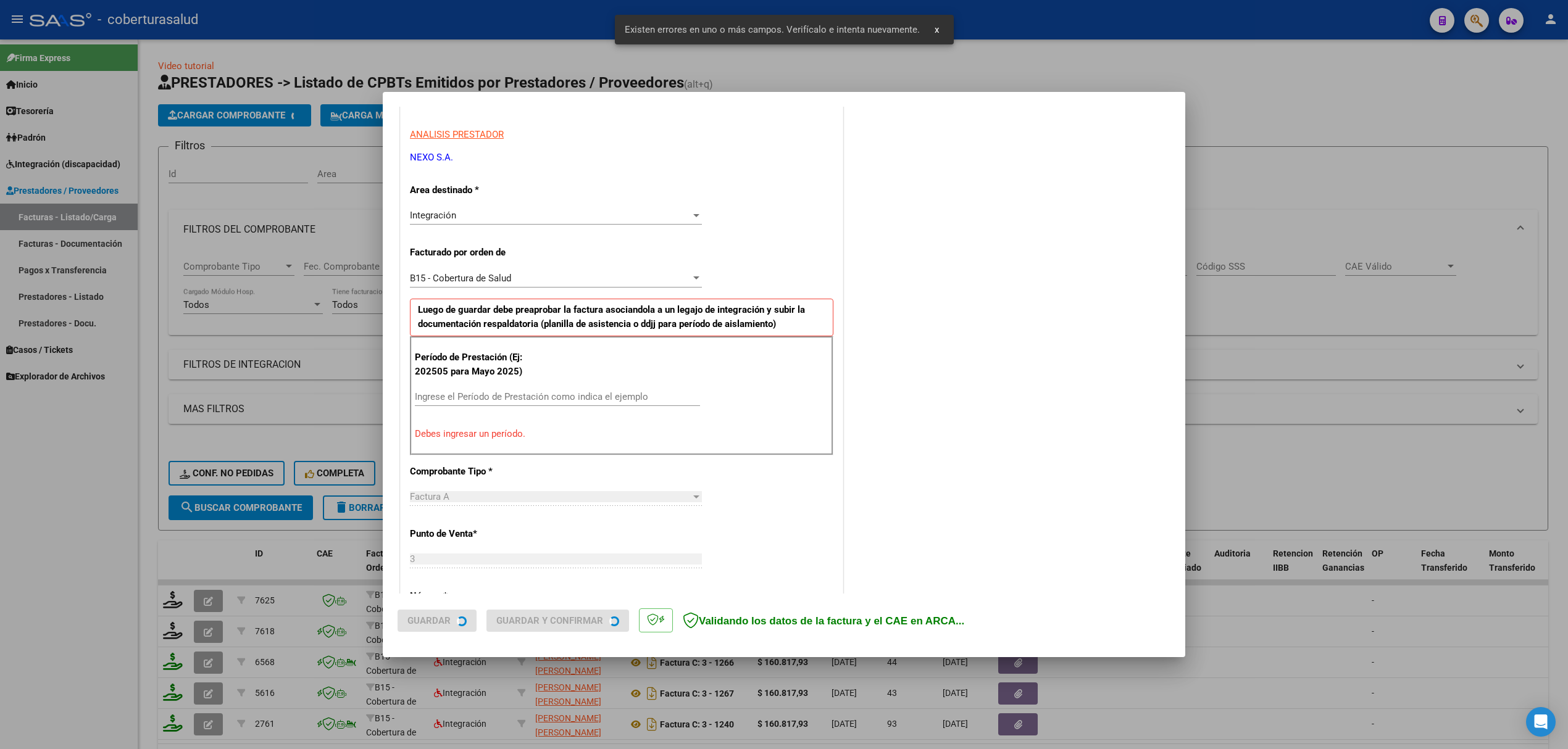
scroll to position [250, 0]
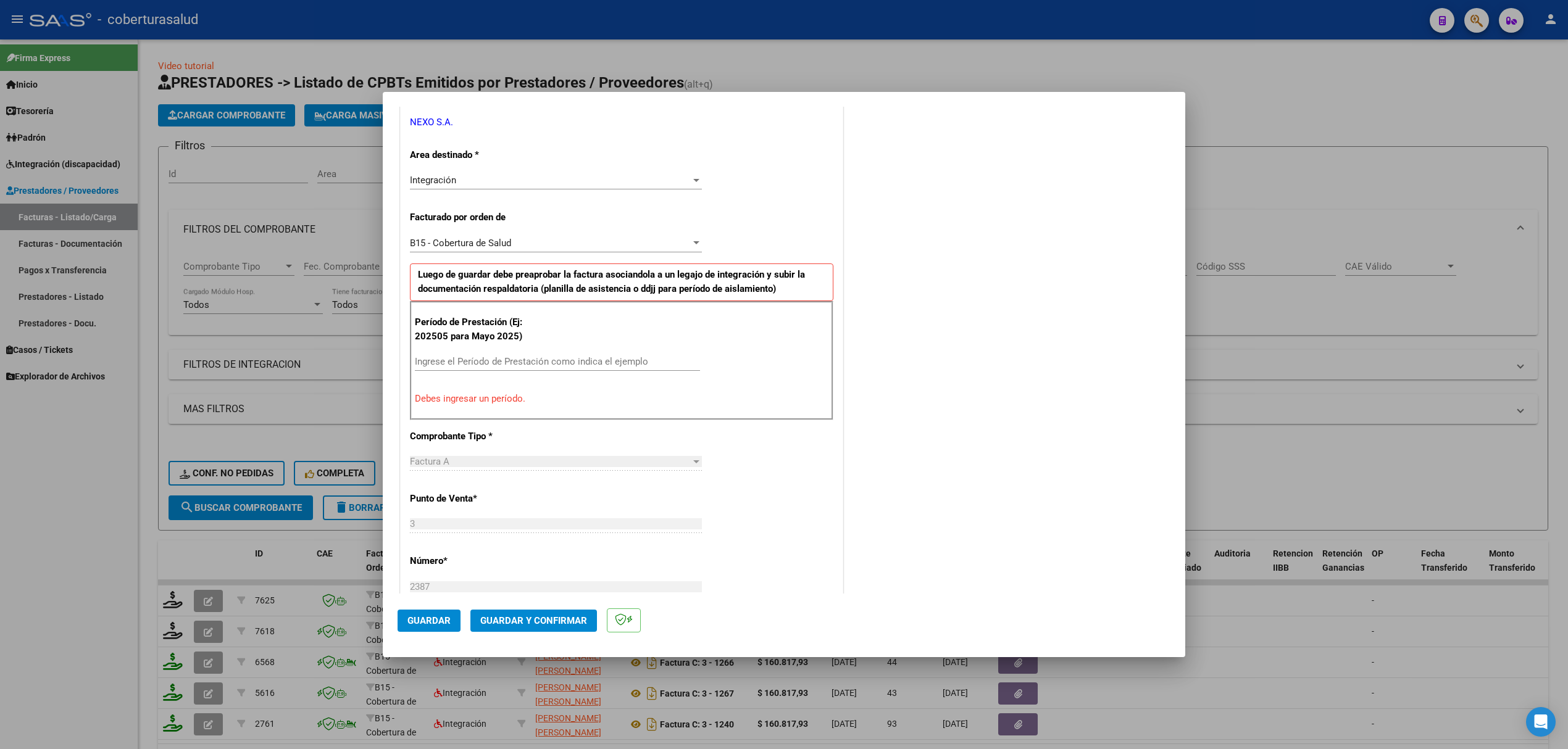
click at [607, 355] on div "Ingrese el Período de Prestación como indica el ejemplo" at bounding box center [557, 362] width 285 height 18
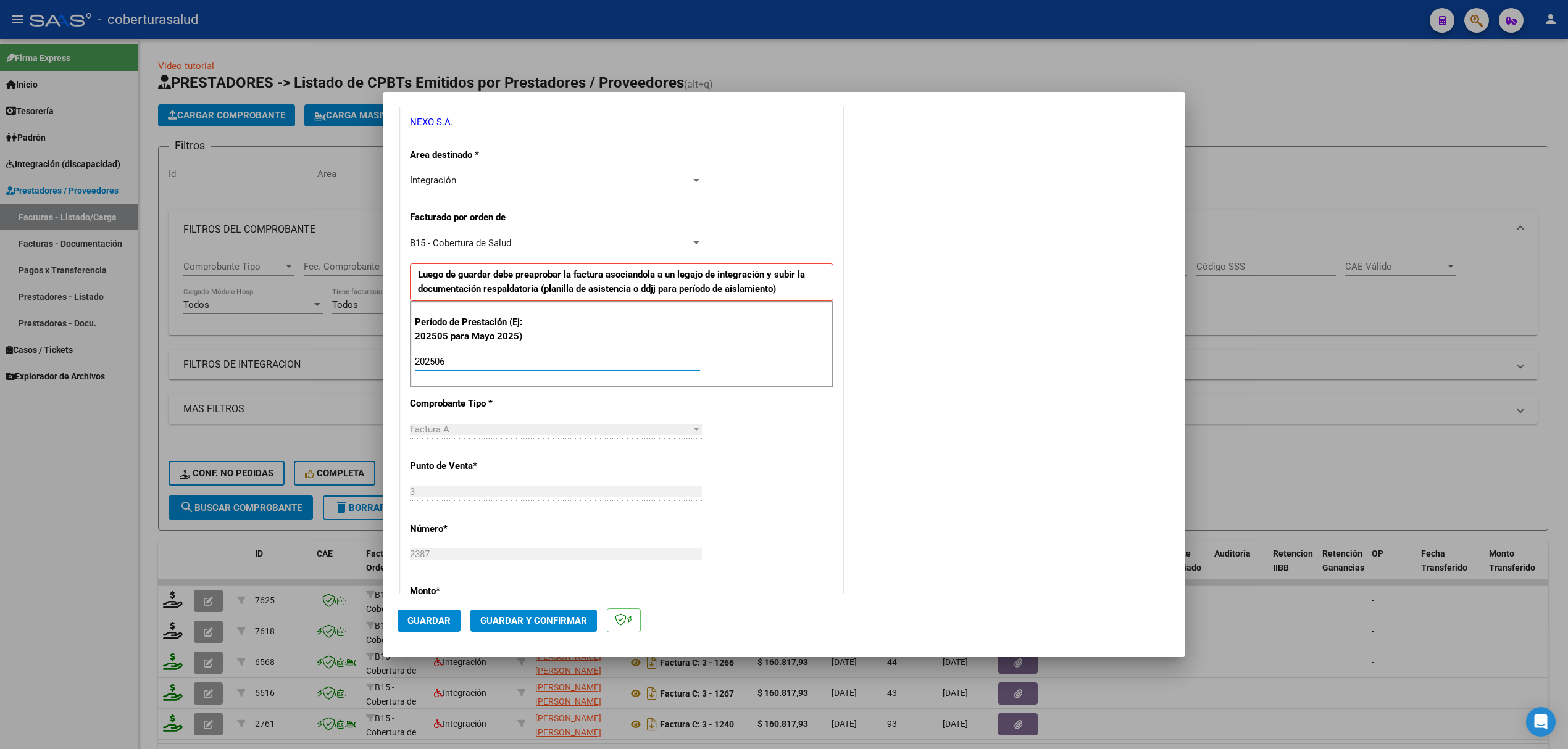
type input "202506"
click at [447, 617] on span "Guardar" at bounding box center [429, 621] width 43 height 11
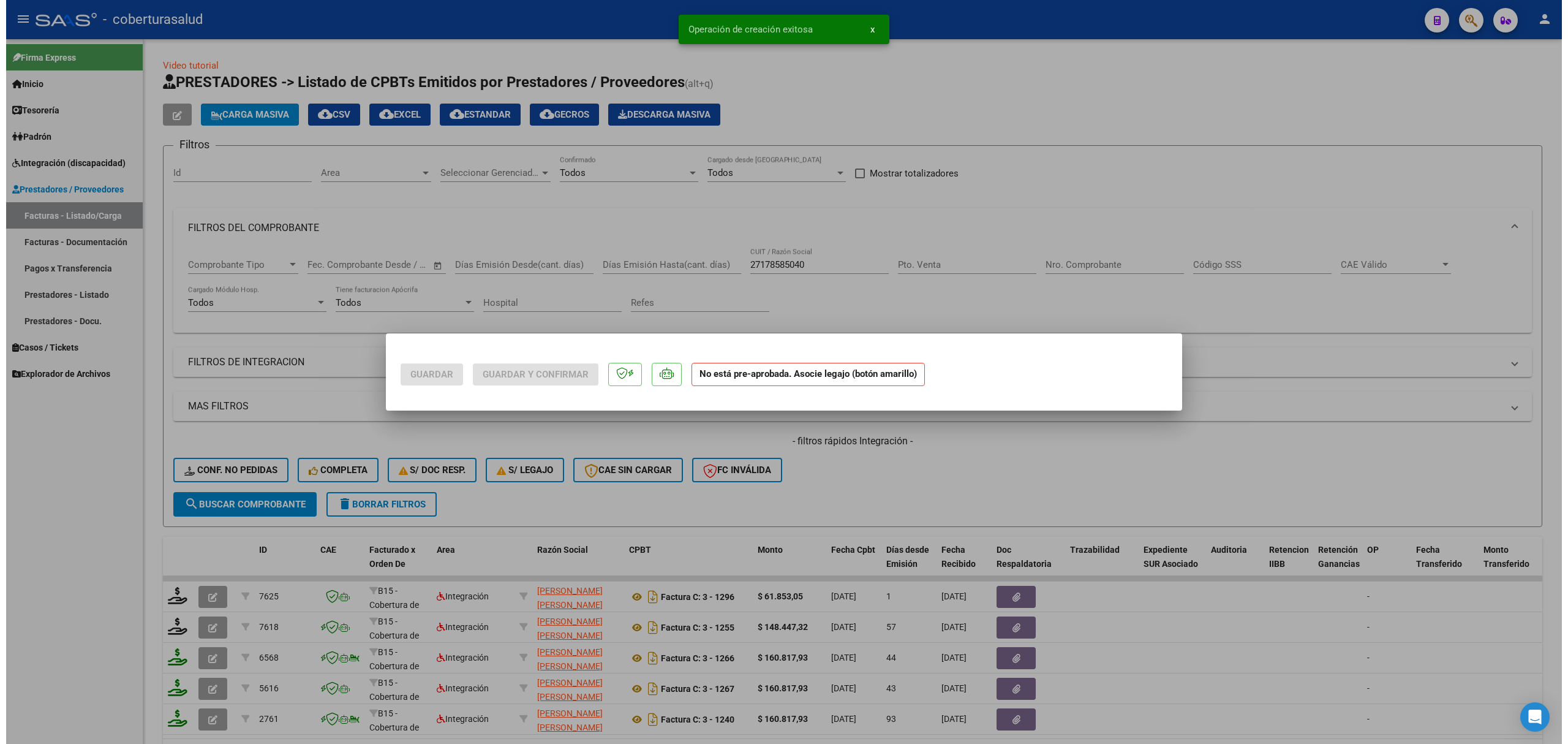
scroll to position [0, 0]
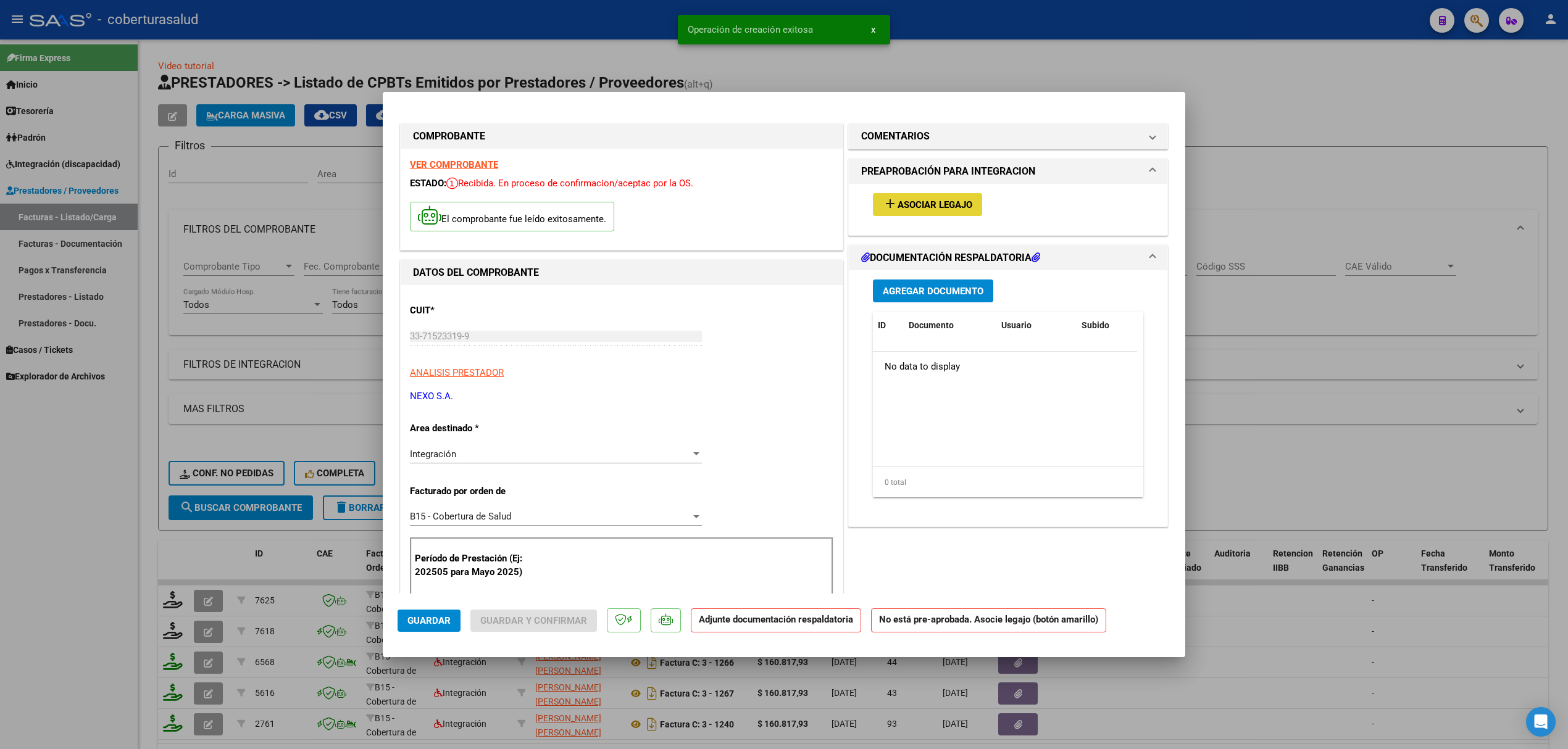
click at [899, 204] on span "Asociar Legajo" at bounding box center [935, 205] width 75 height 11
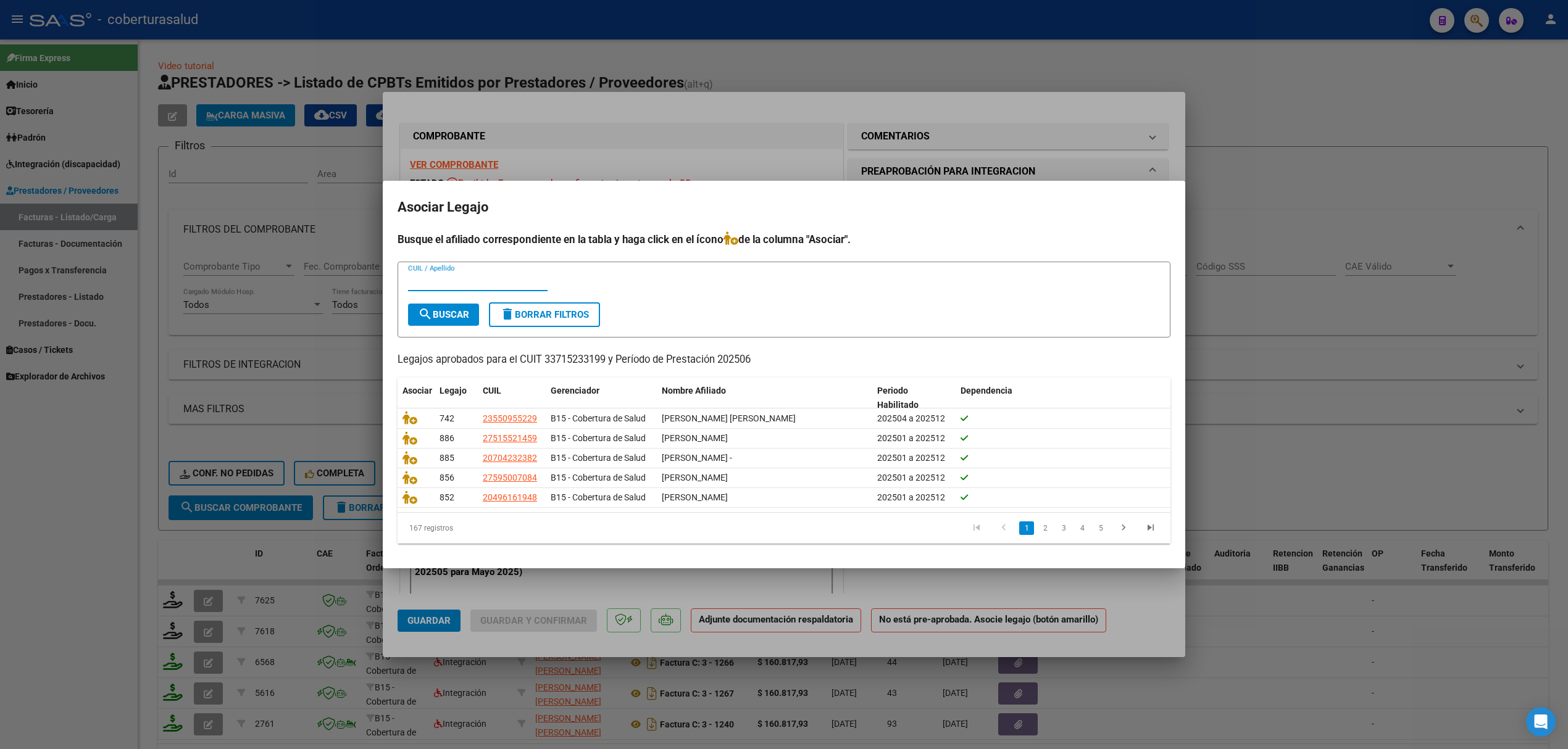
paste input "20454430094"
type input "20454430094"
click at [460, 309] on span "search Buscar" at bounding box center [443, 314] width 51 height 11
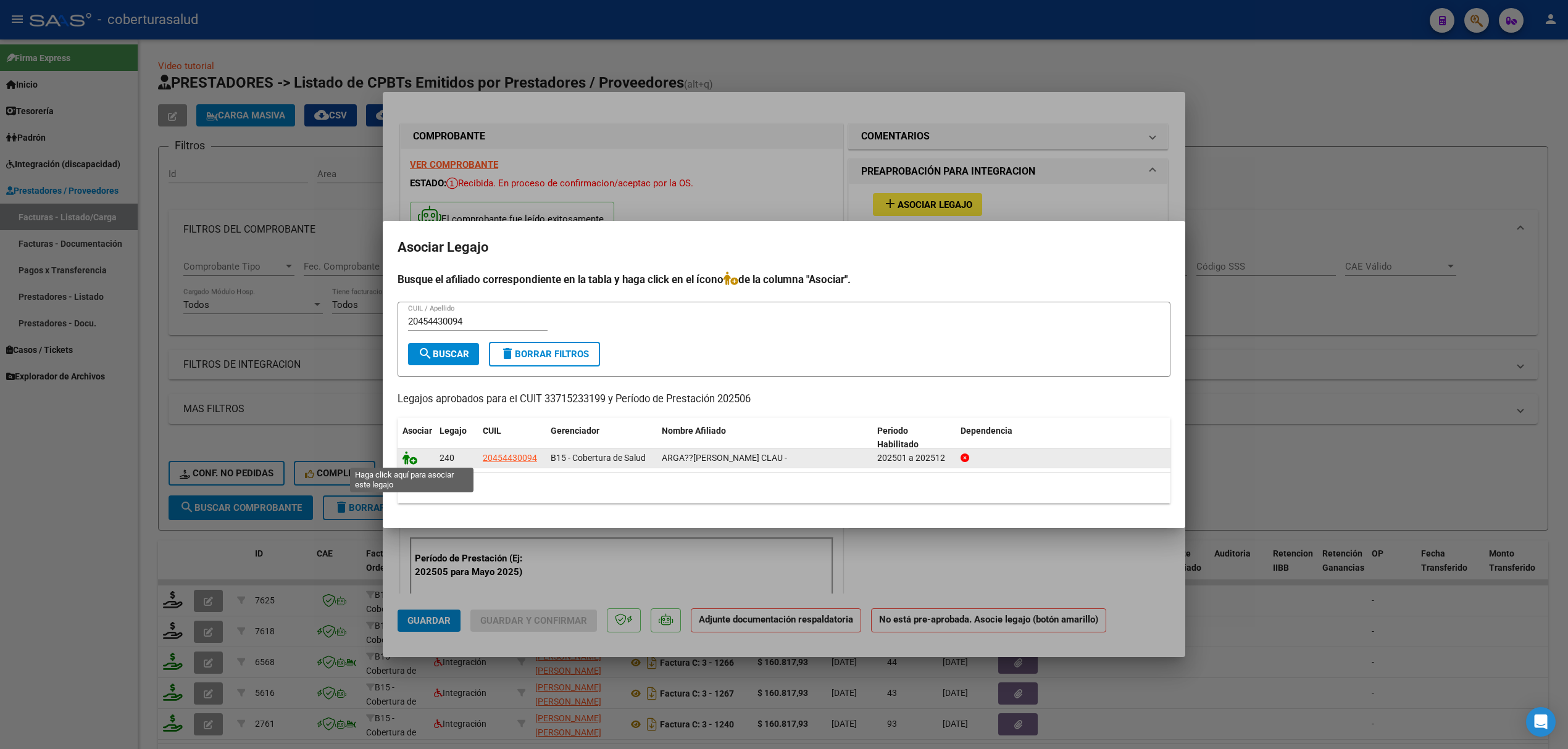
click at [415, 462] on icon at bounding box center [410, 458] width 15 height 14
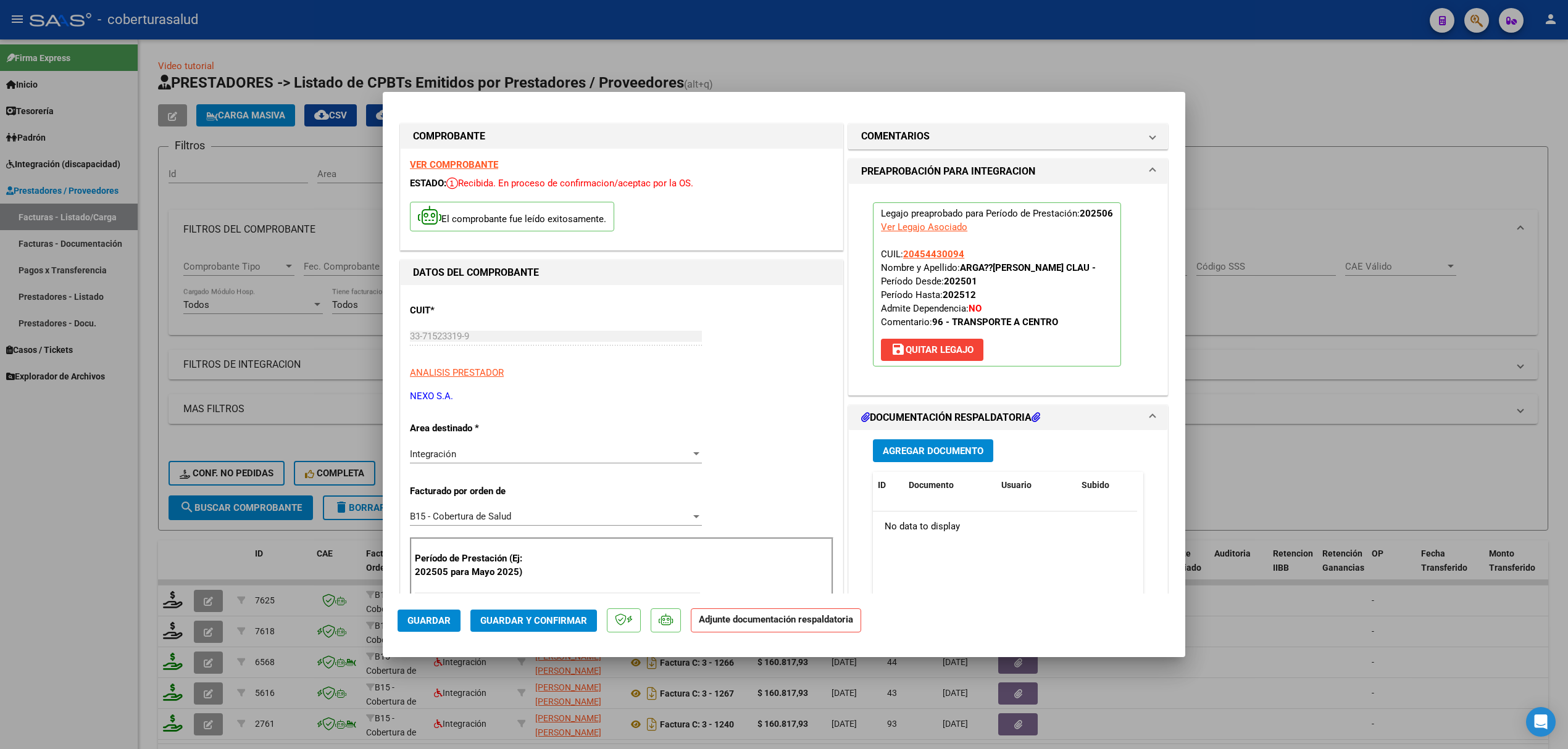
drag, startPoint x: 446, startPoint y: 375, endPoint x: 542, endPoint y: 245, distance: 161.6
click at [575, 306] on div "CUIT * 33-71523319-9 Ingresar CUIT ANALISIS PRESTADOR NEXO S.A. ARCA Padrón ARC…" at bounding box center [622, 349] width 423 height 109
click at [470, 164] on strong "VER COMPROBANTE" at bounding box center [454, 165] width 88 height 11
click at [927, 457] on span "Agregar Documento" at bounding box center [933, 451] width 101 height 11
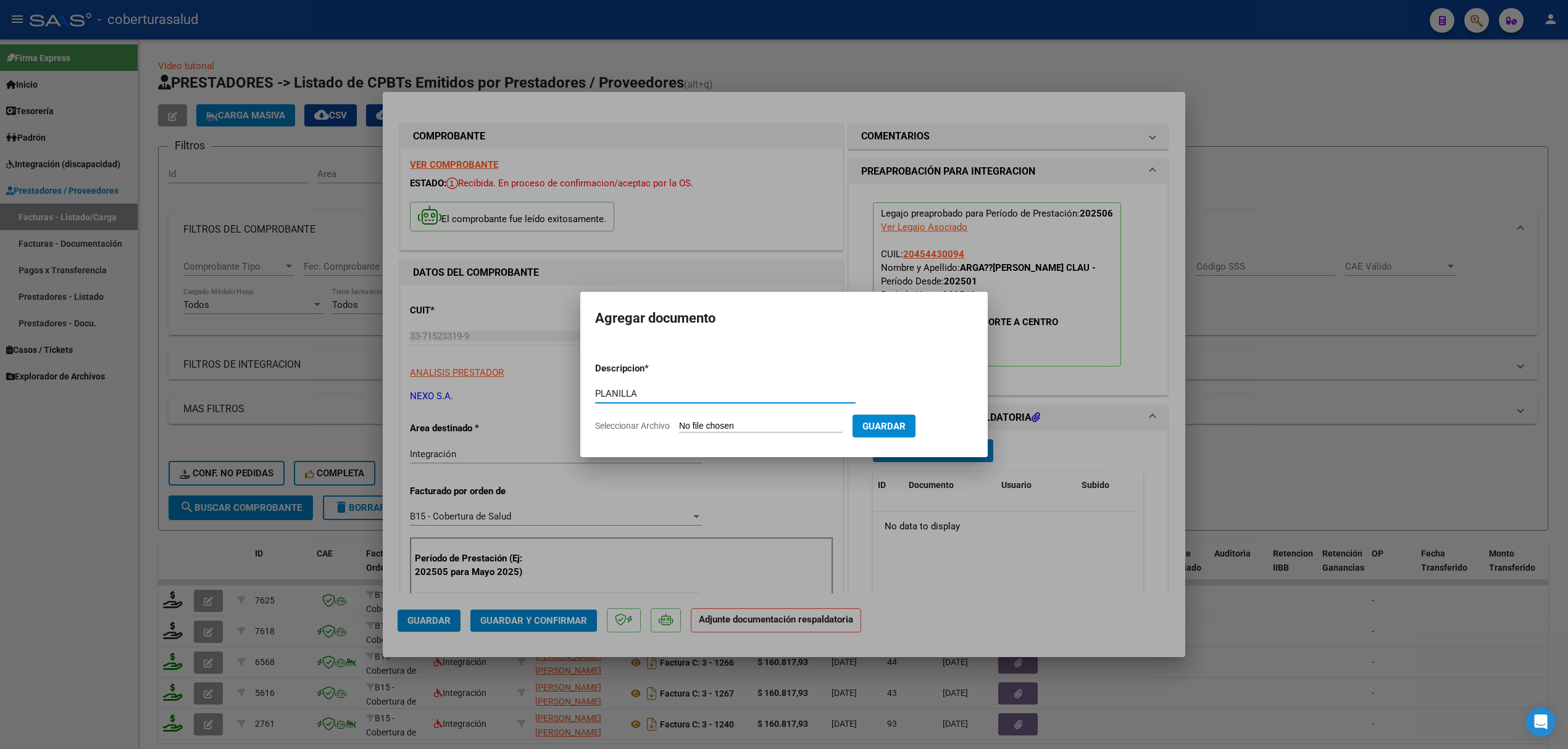
type input "PLANILLA"
click at [721, 431] on input "Seleccionar Archivo" at bounding box center [760, 426] width 163 height 12
type input "C:\fakepath\142143-3-Planilla_de_Asistencia.pdf"
click at [973, 433] on button "Guardar" at bounding box center [949, 426] width 63 height 23
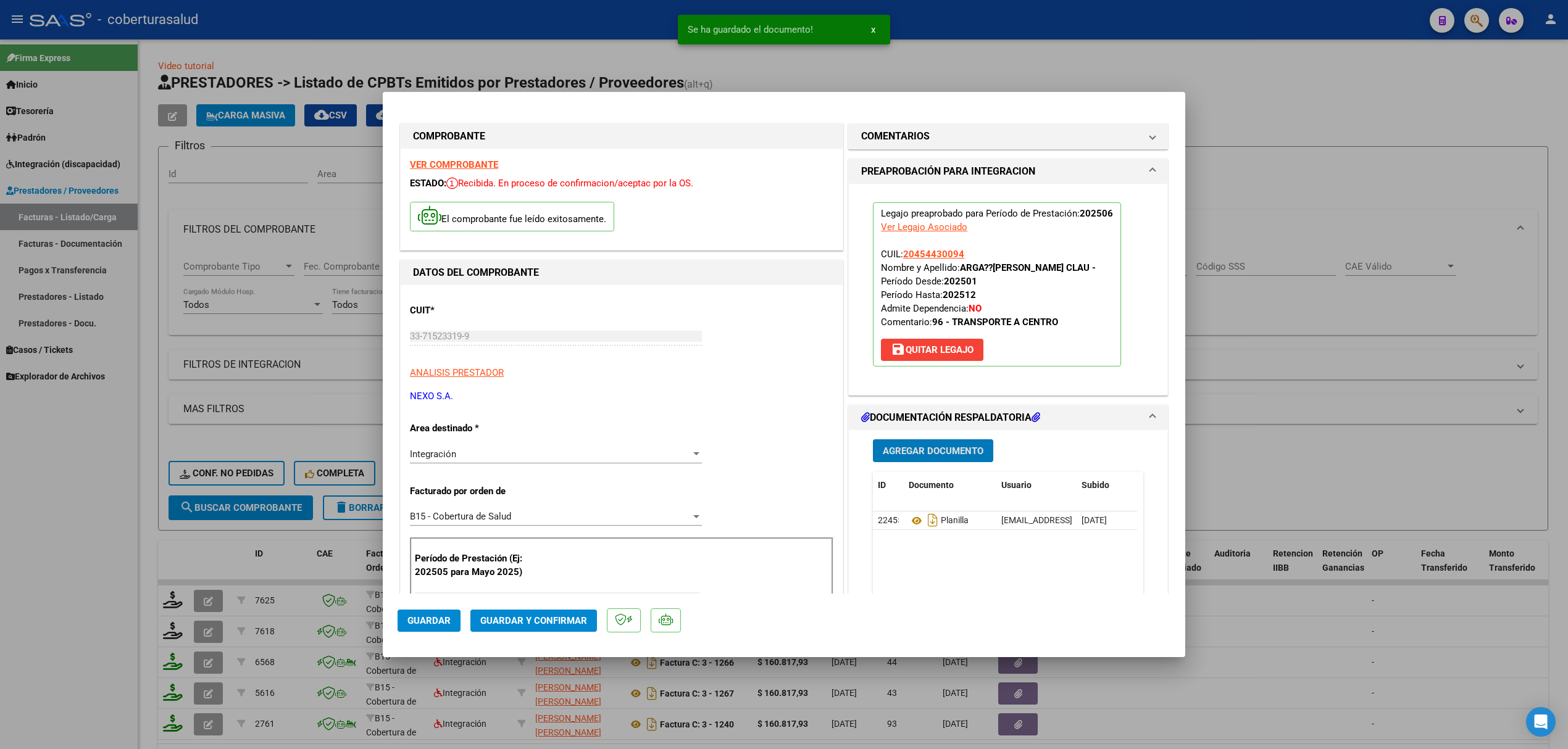
click at [492, 618] on span "Guardar y Confirmar" at bounding box center [533, 621] width 107 height 11
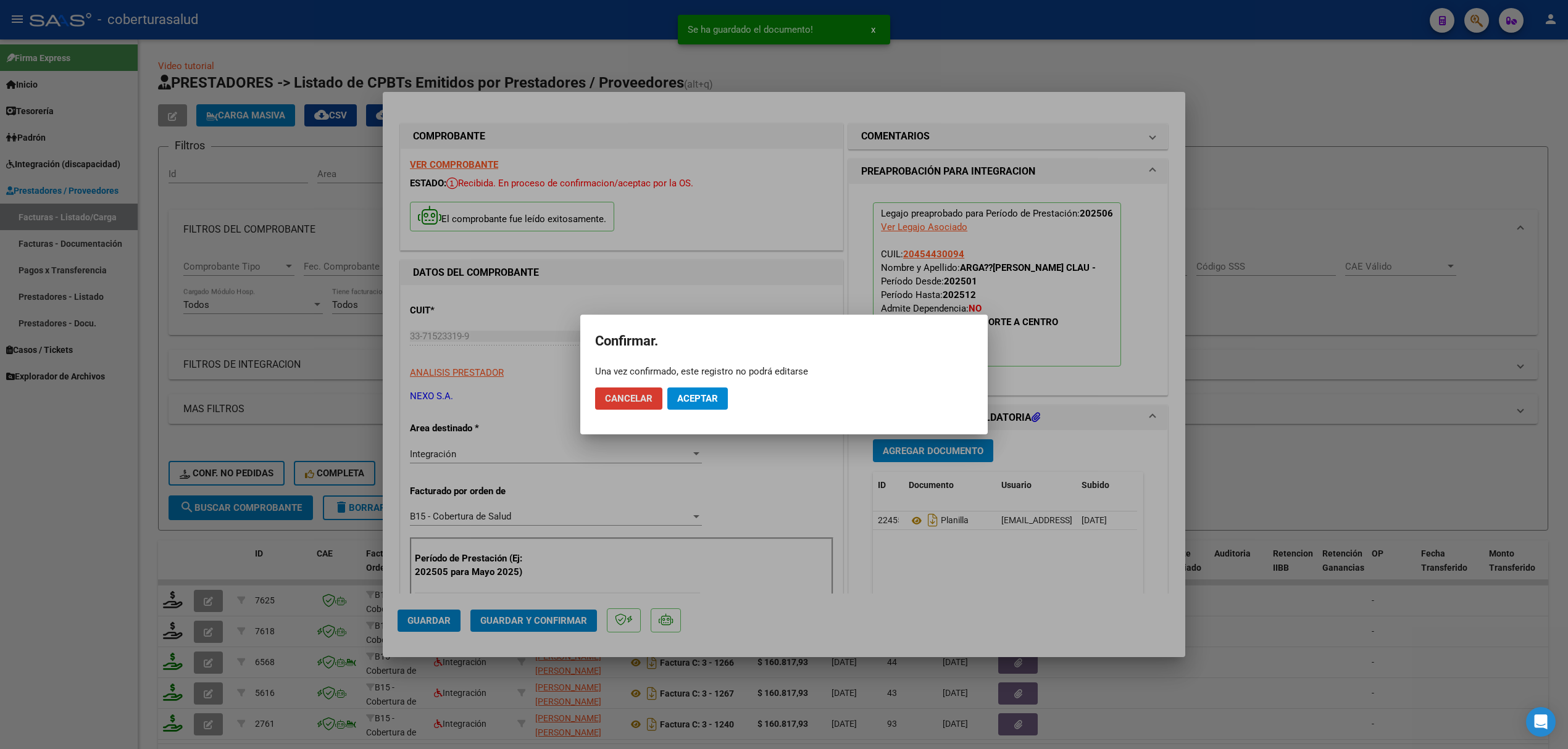
click at [709, 405] on button "Aceptar" at bounding box center [697, 398] width 60 height 23
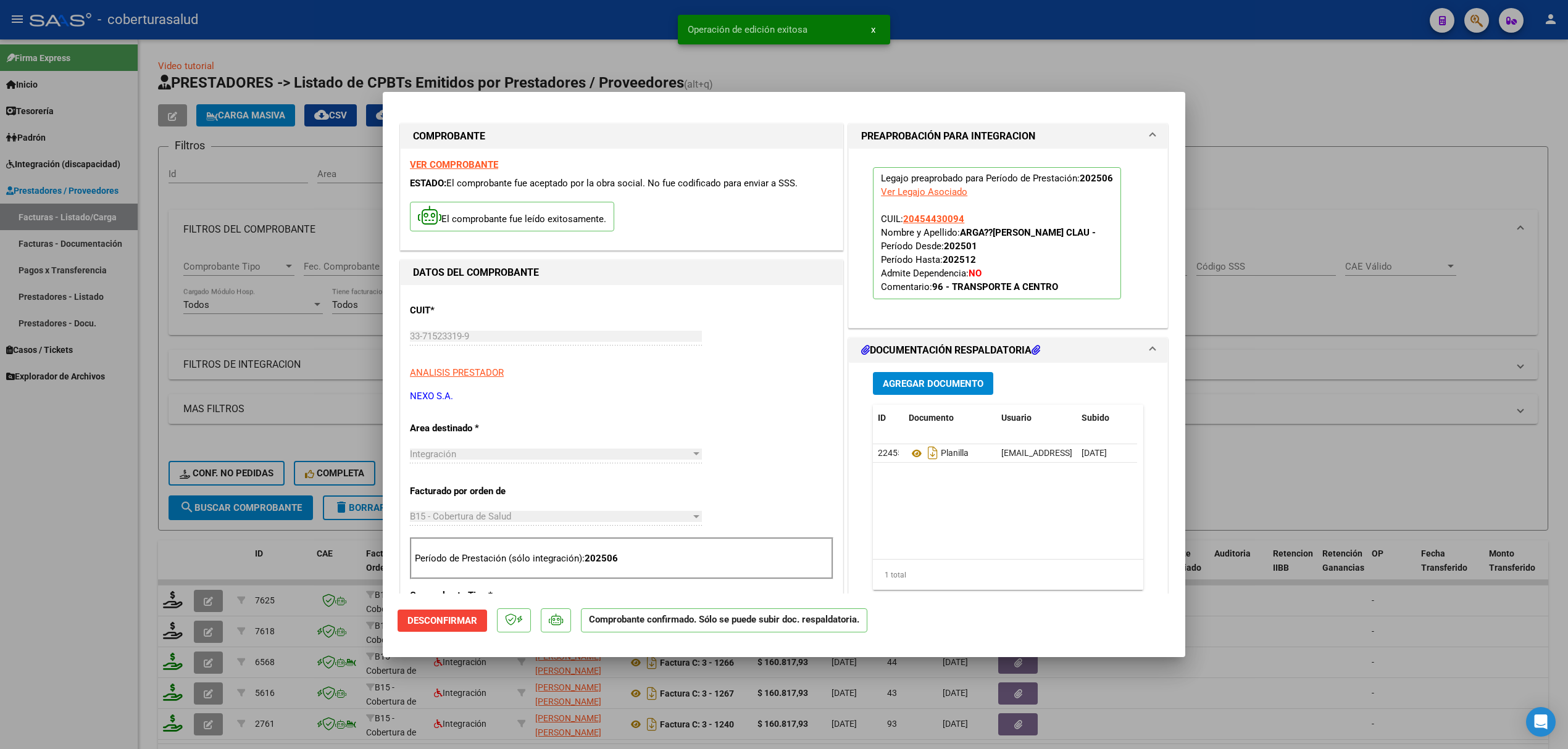
click at [465, 166] on strong "VER COMPROBANTE" at bounding box center [454, 165] width 88 height 11
click at [300, 536] on div at bounding box center [784, 374] width 1568 height 749
type input "$ 0,00"
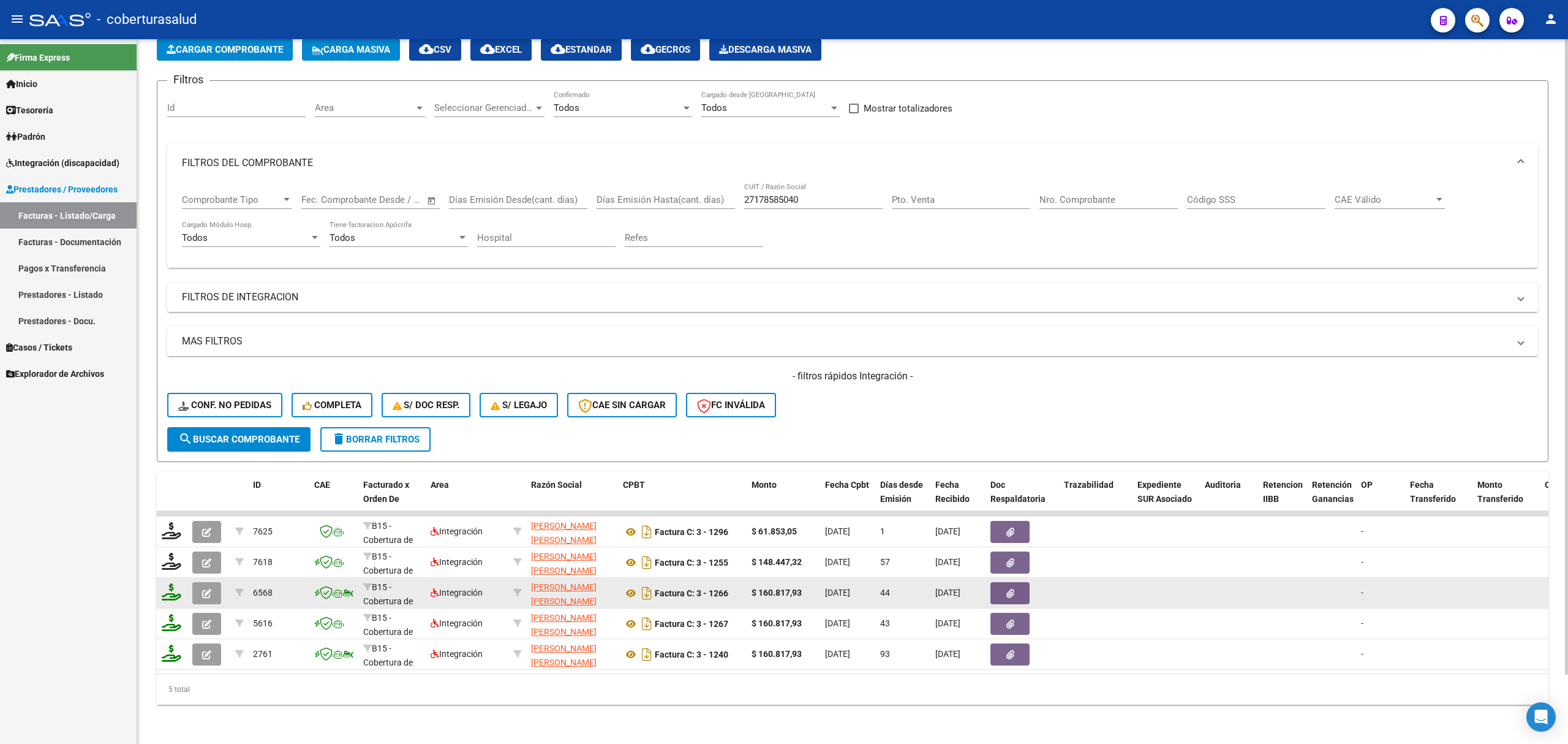
scroll to position [77, 0]
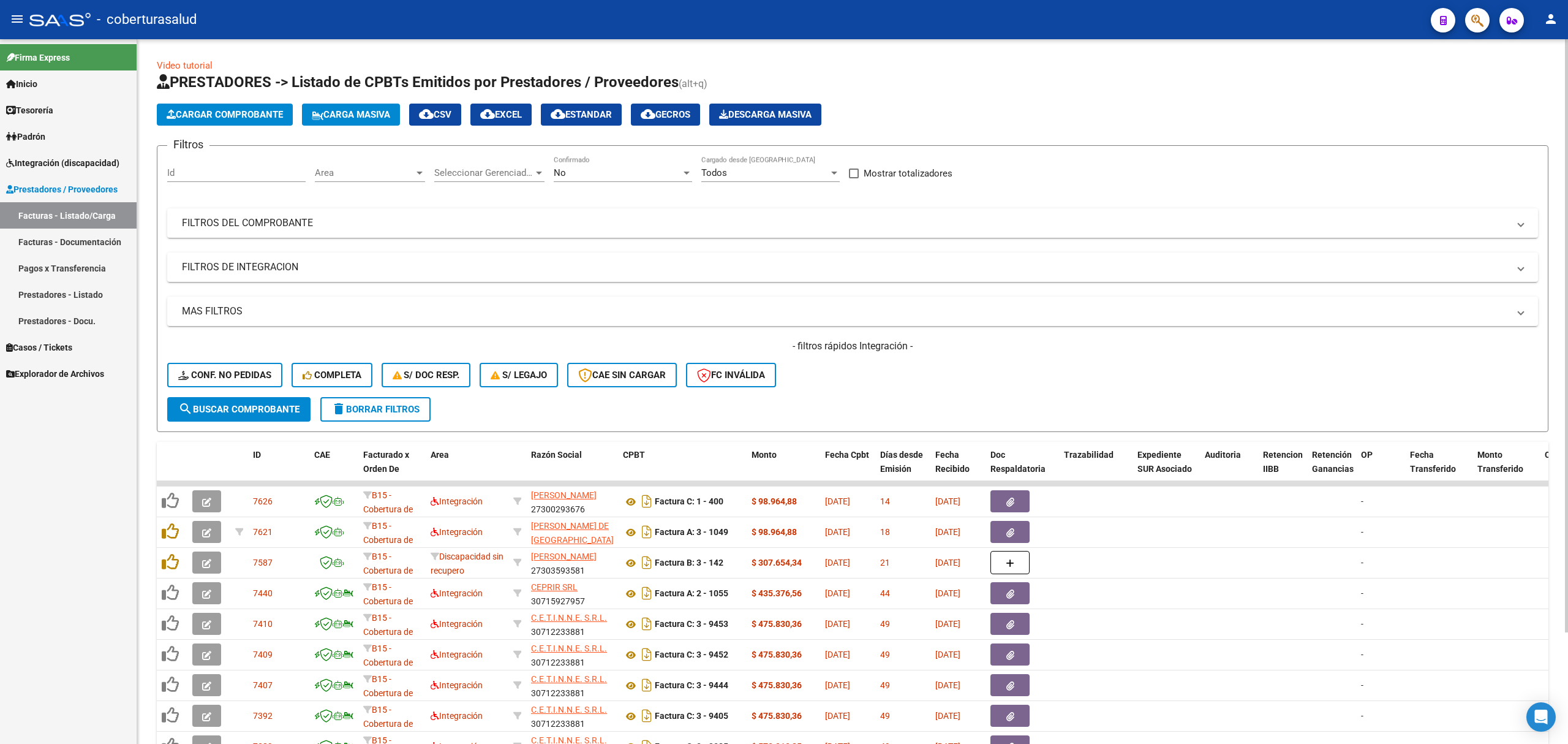
click at [601, 167] on div "No" at bounding box center [617, 172] width 128 height 11
click at [582, 117] on span "Todos" at bounding box center [623, 117] width 138 height 28
click at [269, 392] on div "- filtros rápidos Integración - Conf. no pedidas Completa S/ Doc Resp. S/ legaj…" at bounding box center [852, 368] width 1371 height 58
click at [268, 404] on span "search Buscar Comprobante" at bounding box center [239, 409] width 121 height 11
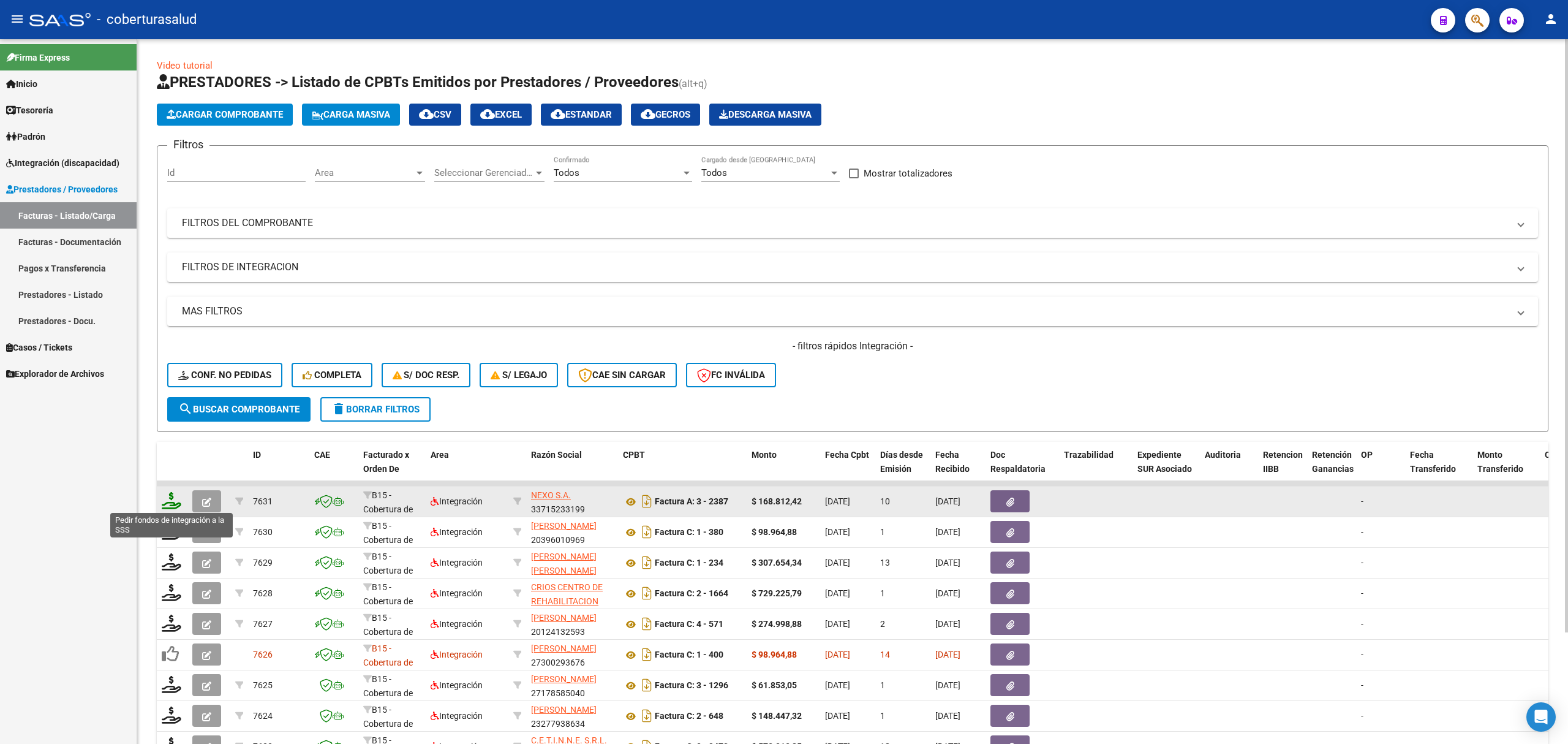
click at [178, 498] on icon at bounding box center [171, 500] width 20 height 17
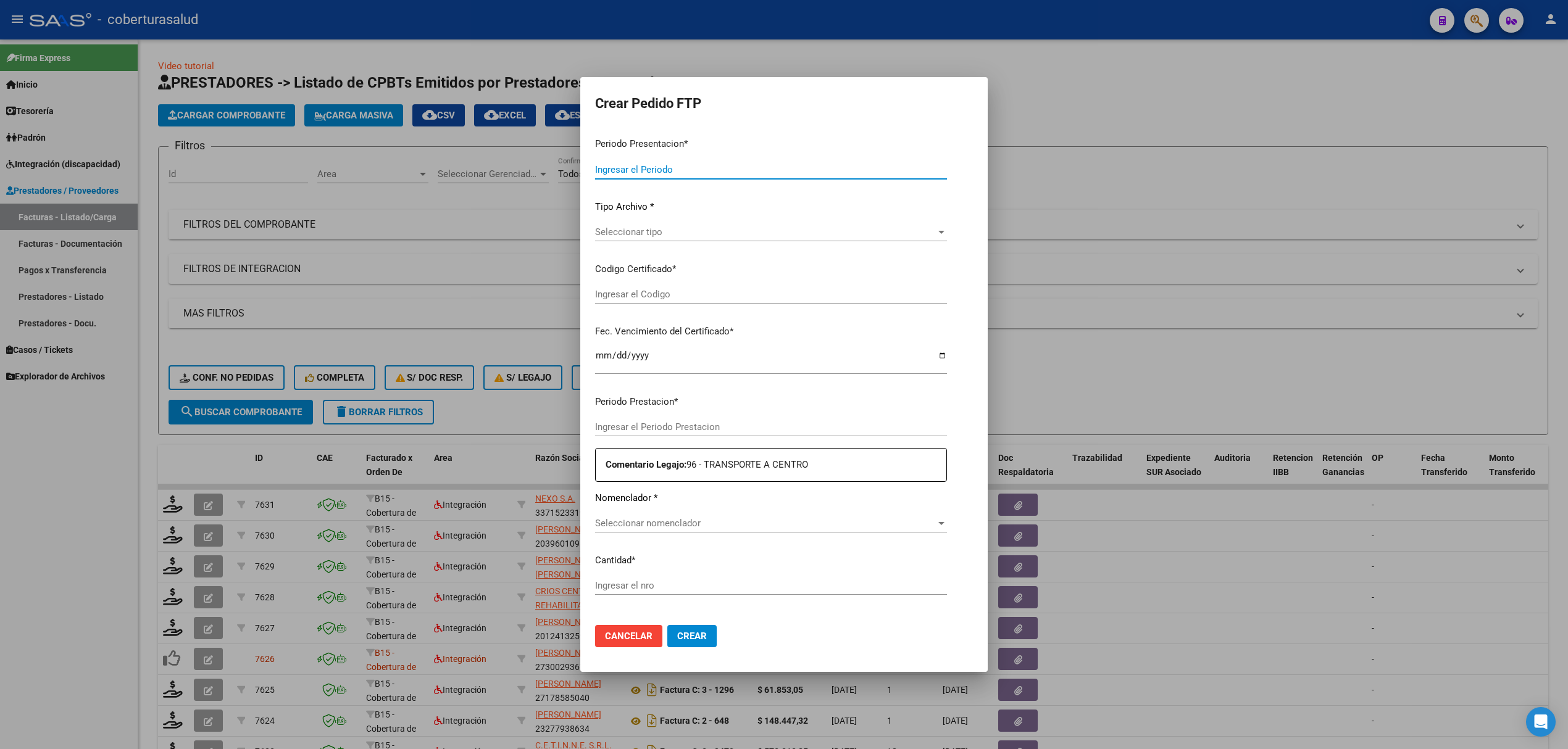
type input "202508"
type input "202506"
type input "$ 168.812,42"
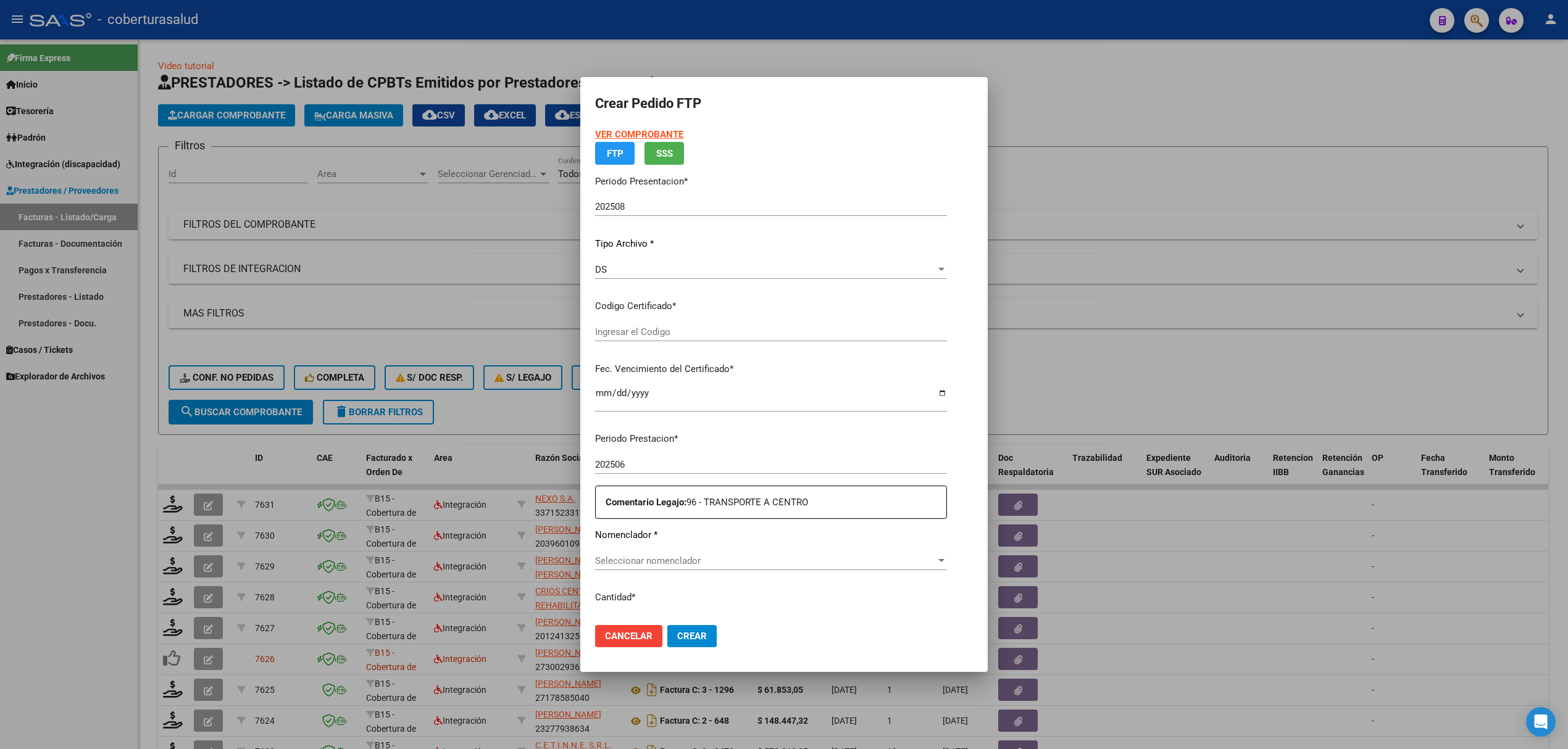
type input "ARG02000454430092022102520261025TUC139"
type input "2026-10-25"
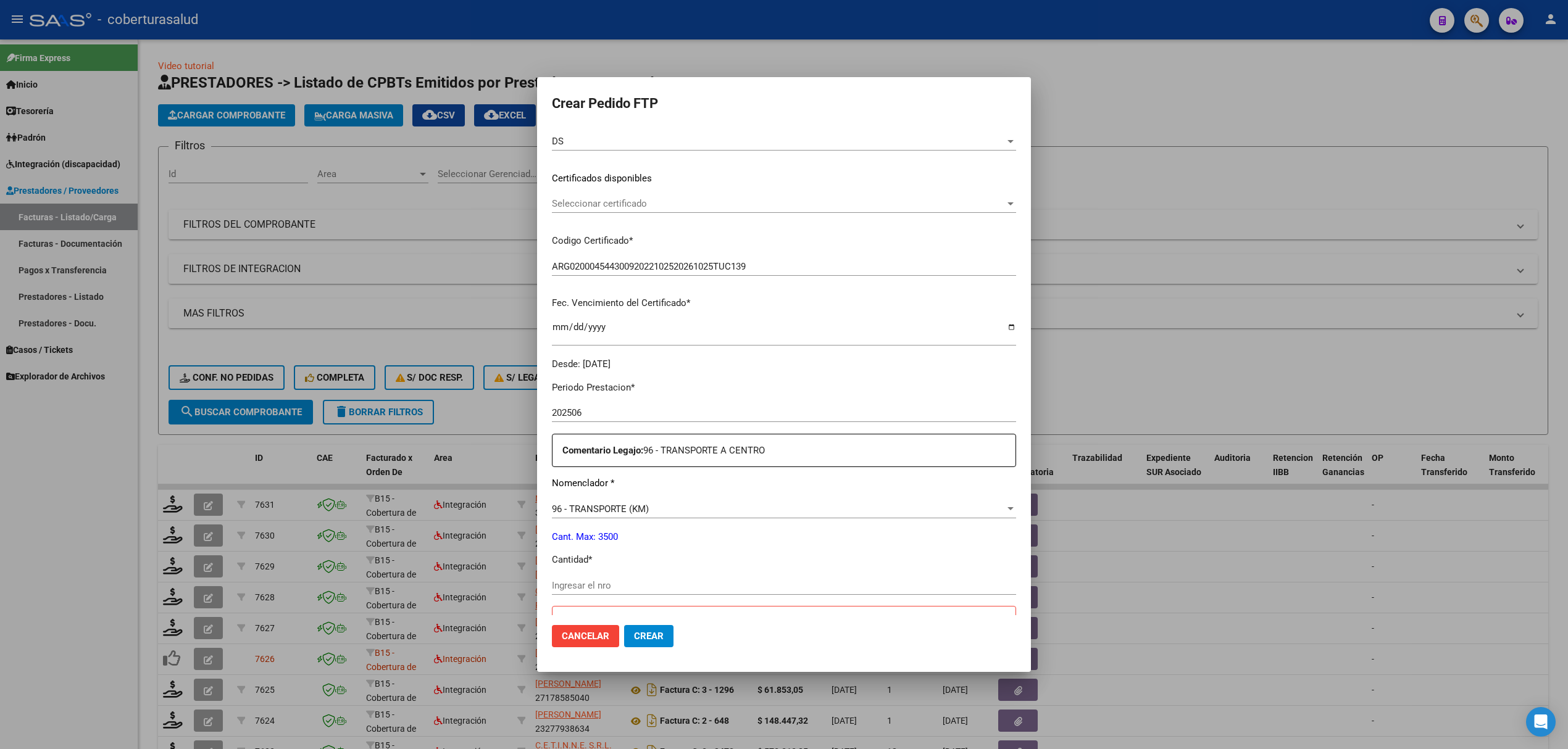
scroll to position [164, 0]
click at [589, 577] on input "Ingresar el nro" at bounding box center [784, 582] width 464 height 11
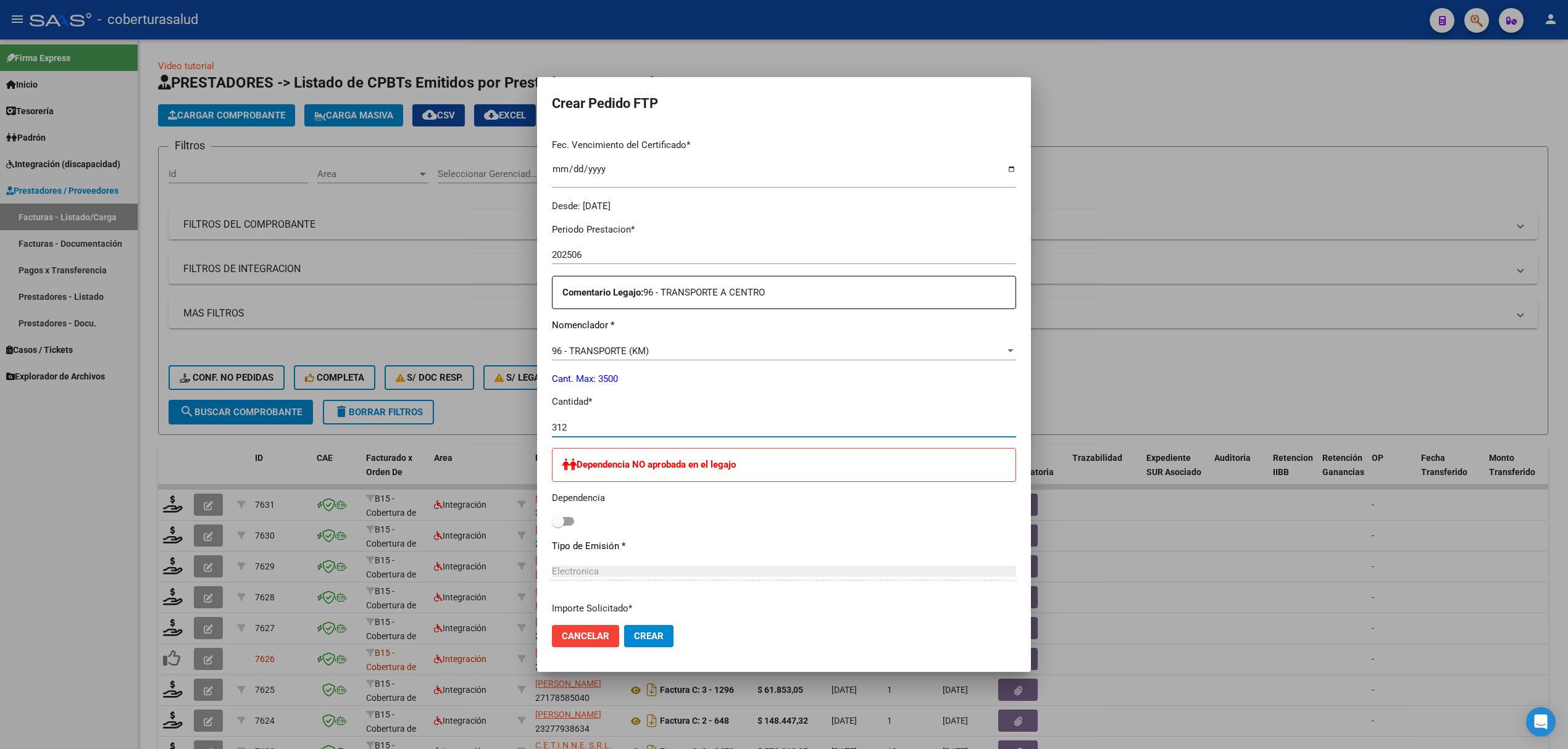
scroll to position [329, 0]
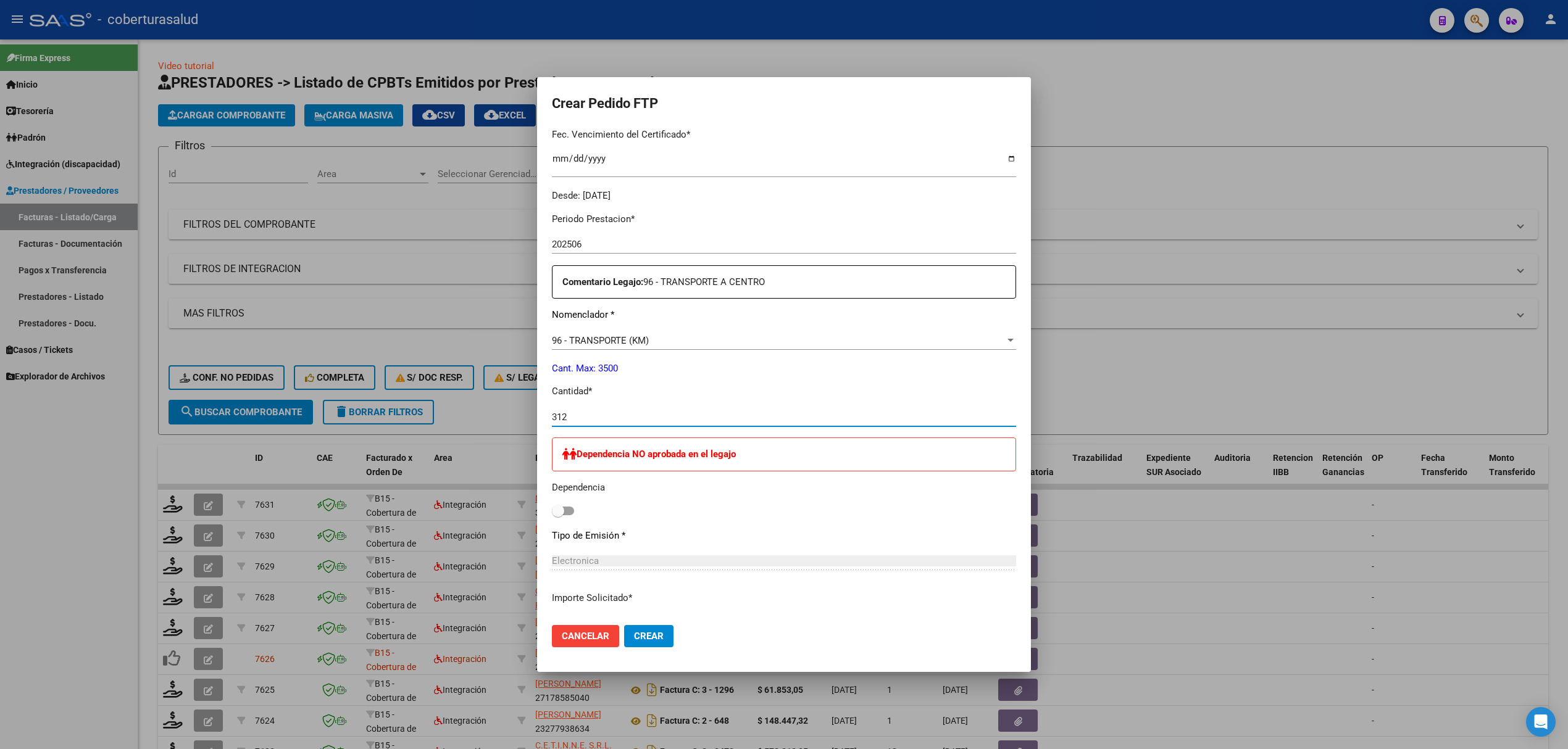
type input "312"
click at [645, 635] on span "Crear" at bounding box center [648, 636] width 29 height 11
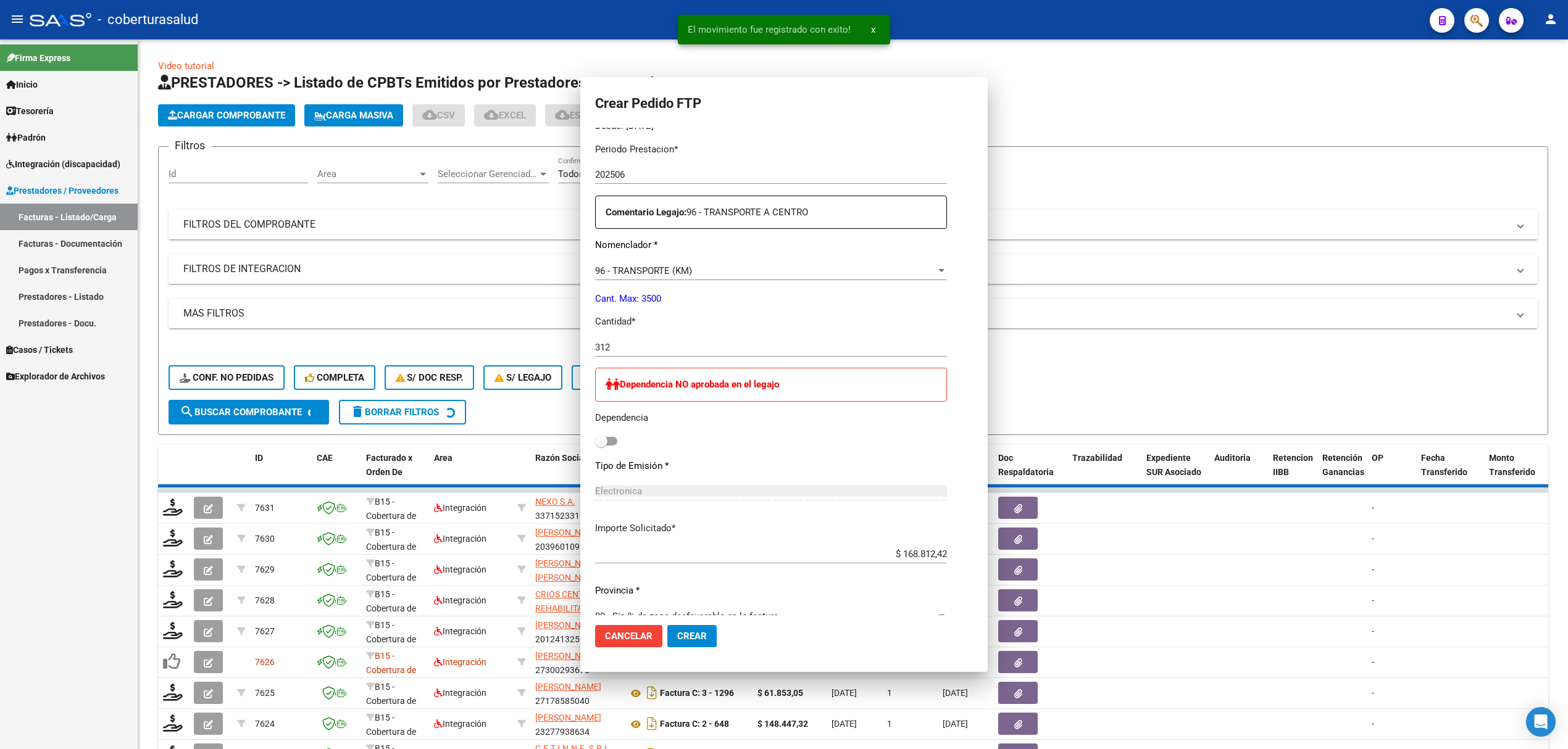
scroll to position [259, 0]
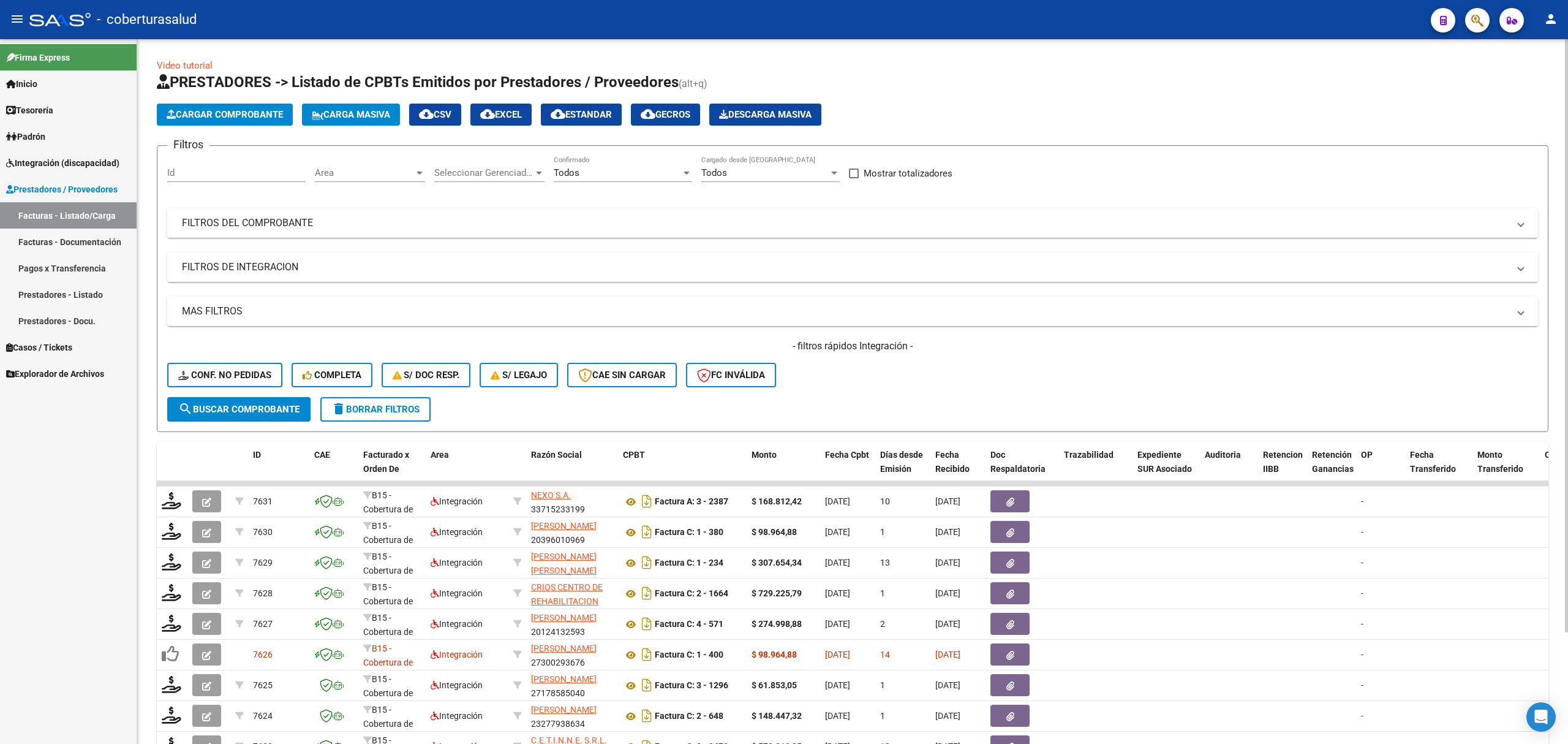
click at [238, 111] on span "Cargar Comprobante" at bounding box center [225, 115] width 117 height 11
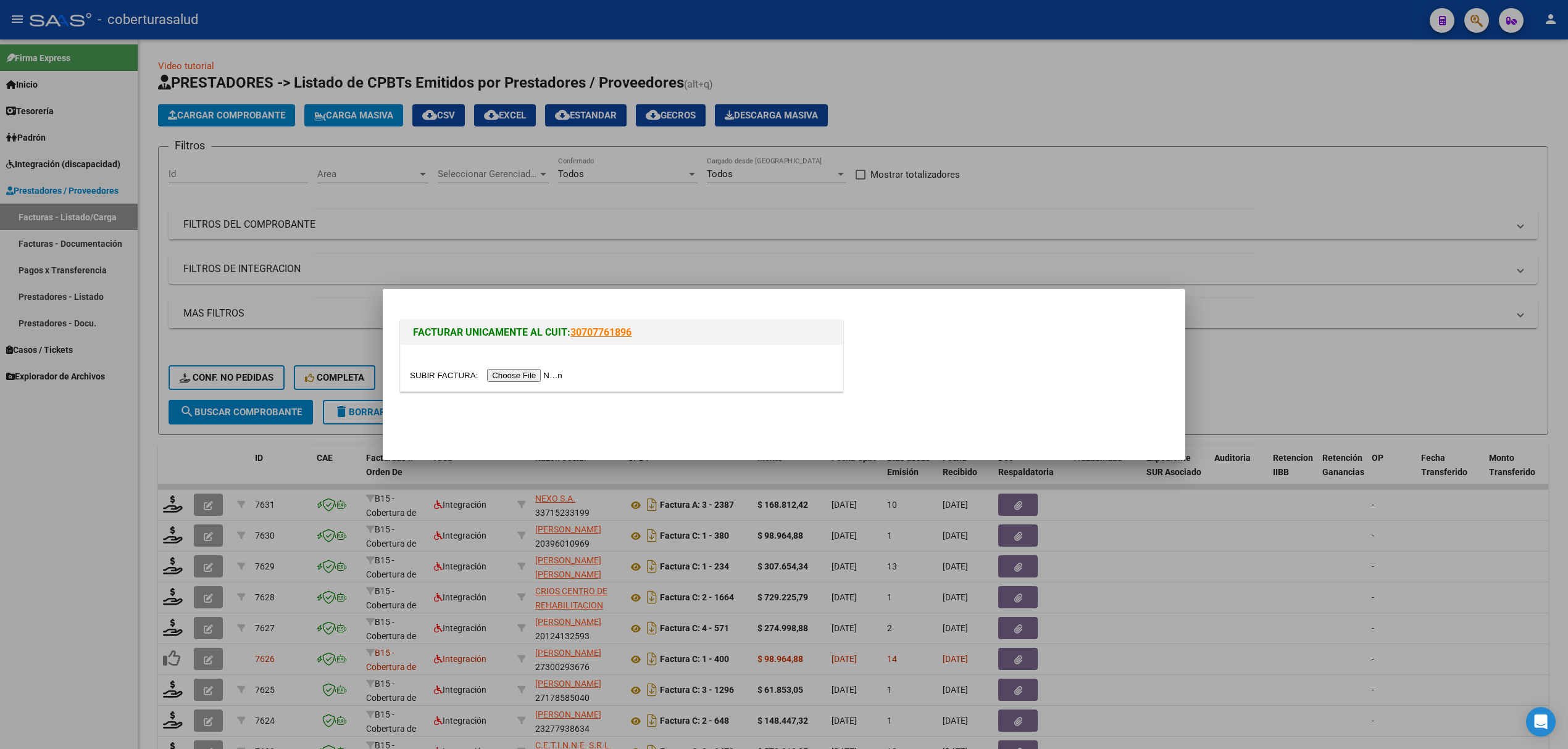
click at [507, 378] on input "file" at bounding box center [488, 375] width 156 height 13
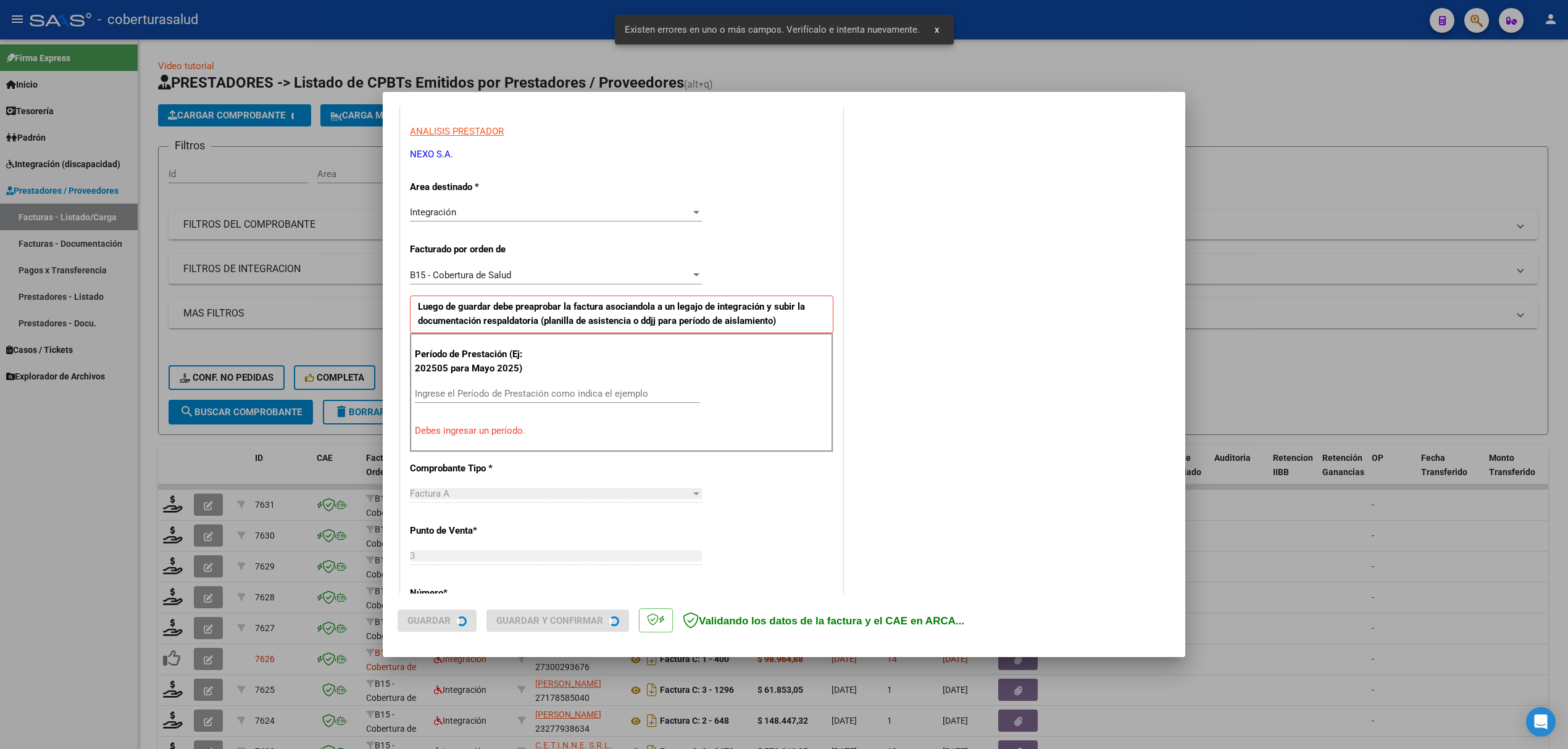
scroll to position [250, 0]
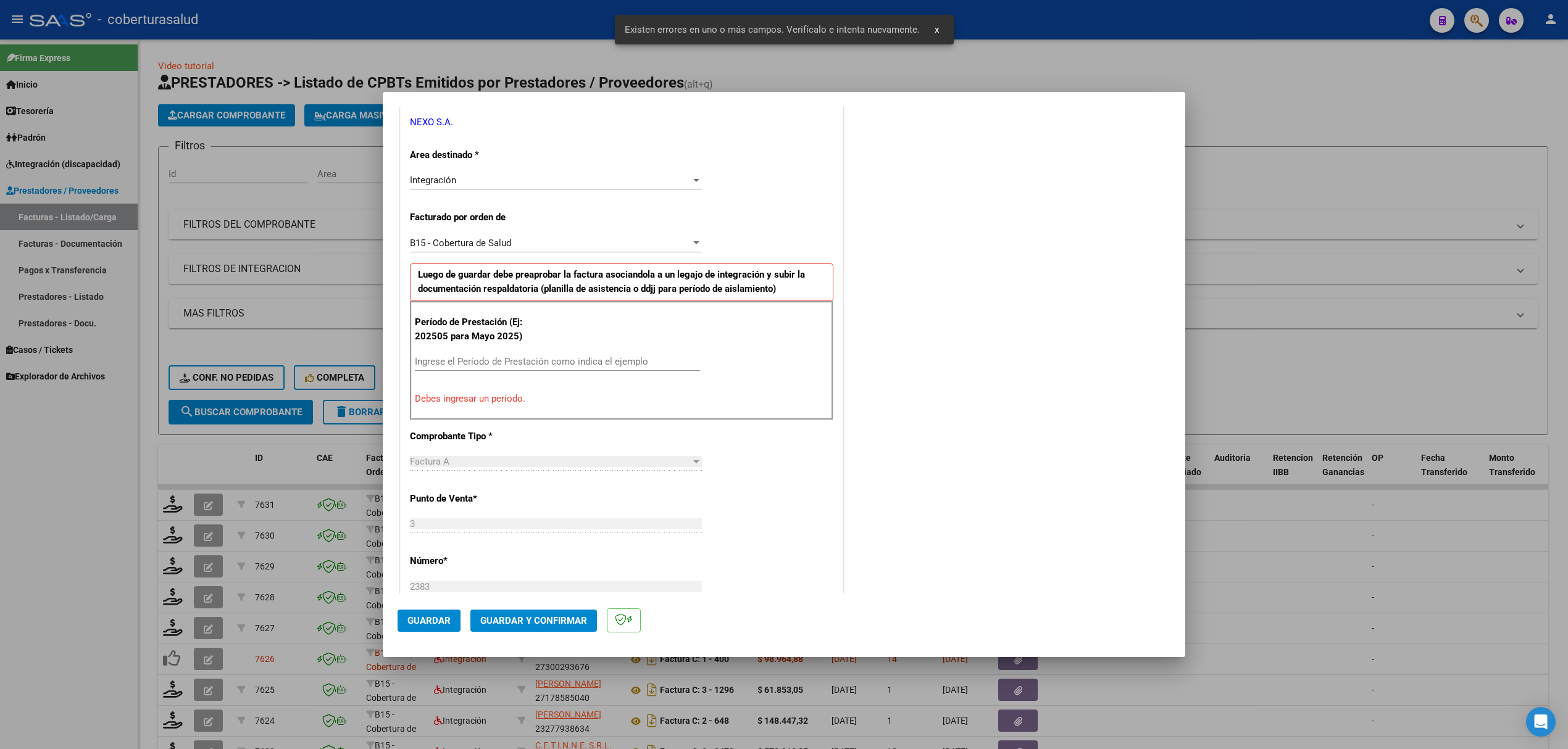
click at [216, 284] on div at bounding box center [784, 374] width 1568 height 749
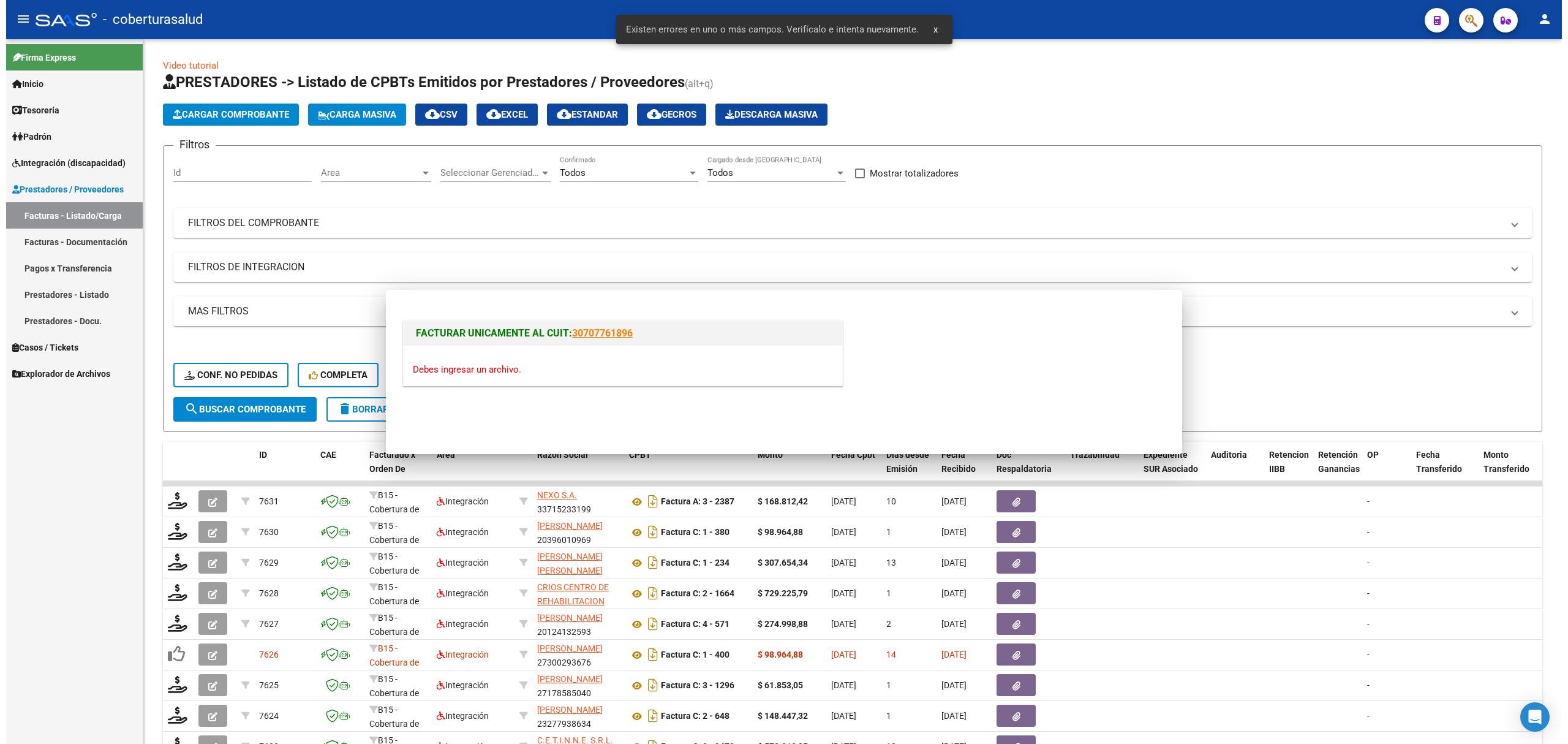
scroll to position [0, 0]
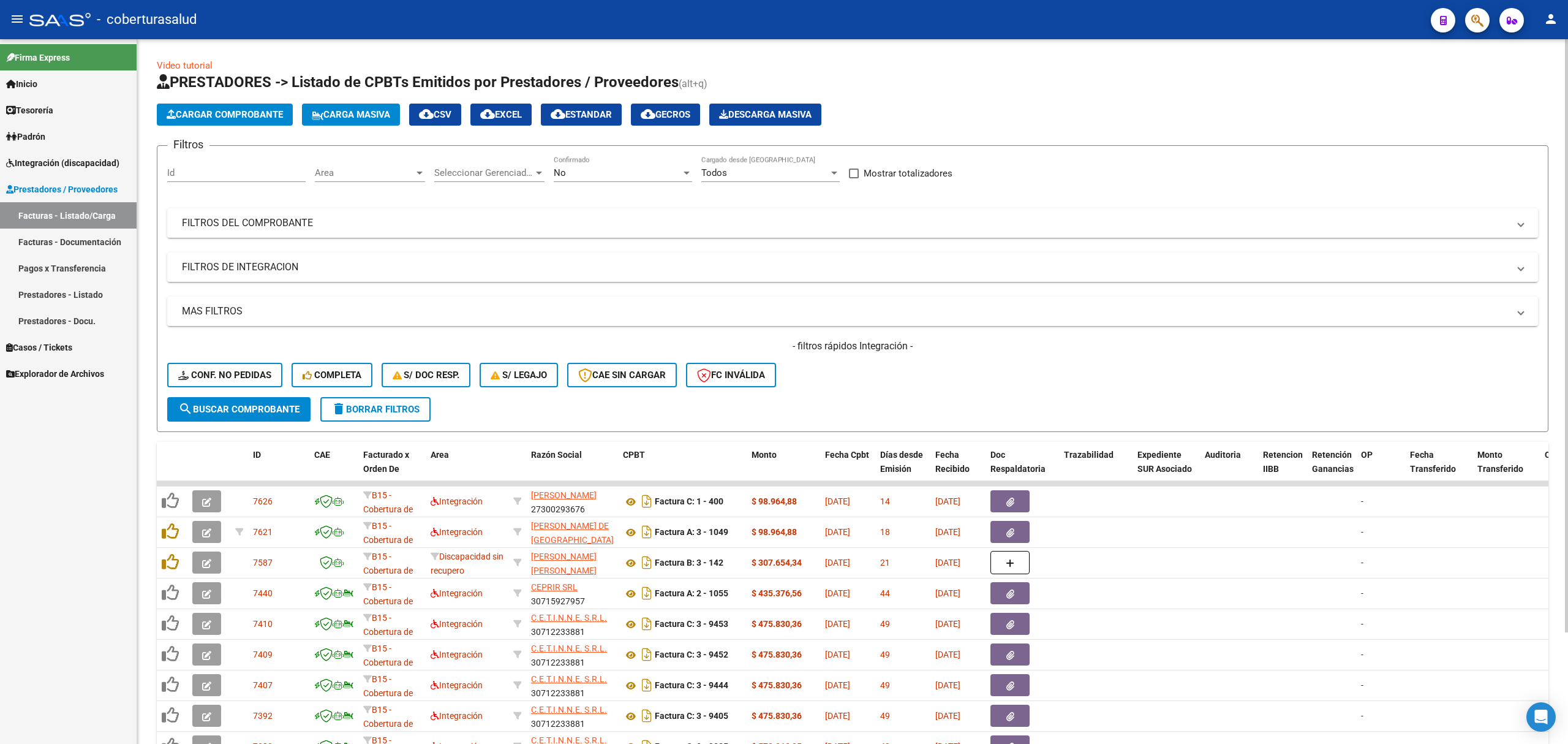
click at [613, 178] on div "No" at bounding box center [617, 172] width 128 height 11
click at [598, 123] on span "Todos" at bounding box center [623, 117] width 138 height 28
click at [261, 404] on span "search Buscar Comprobante" at bounding box center [239, 409] width 121 height 11
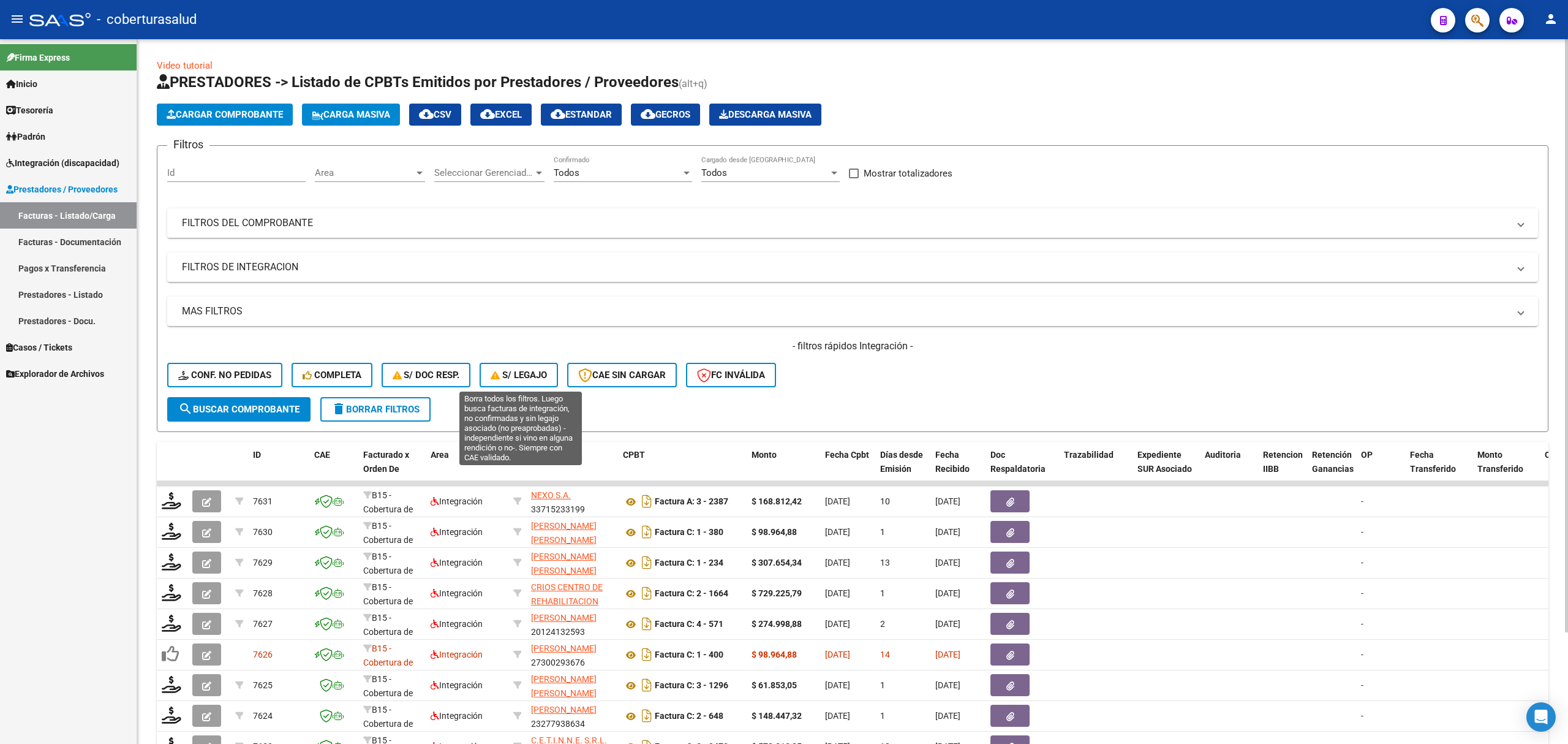
click at [520, 378] on span "S/ legajo" at bounding box center [518, 375] width 56 height 11
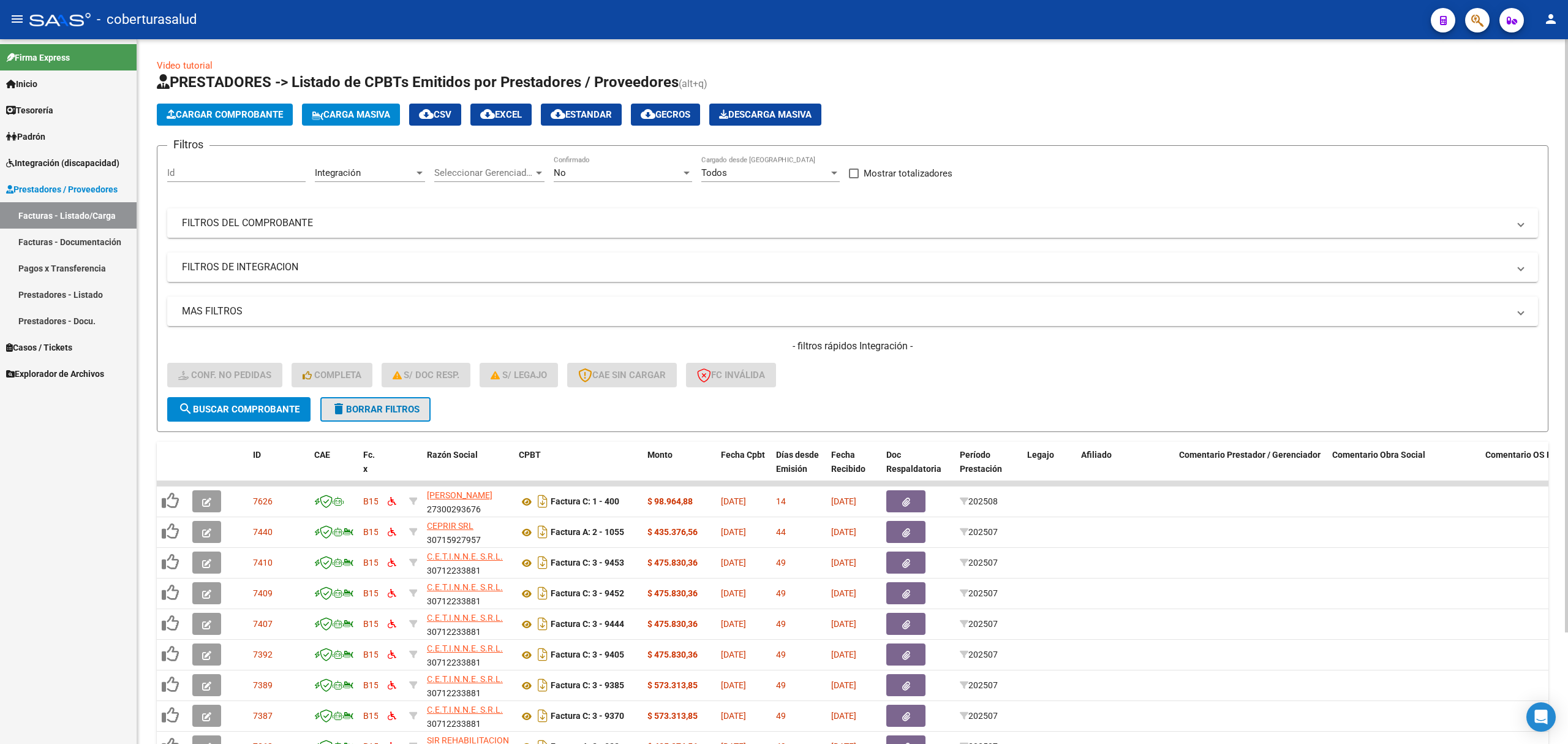
click at [366, 417] on button "delete Borrar Filtros" at bounding box center [375, 409] width 111 height 24
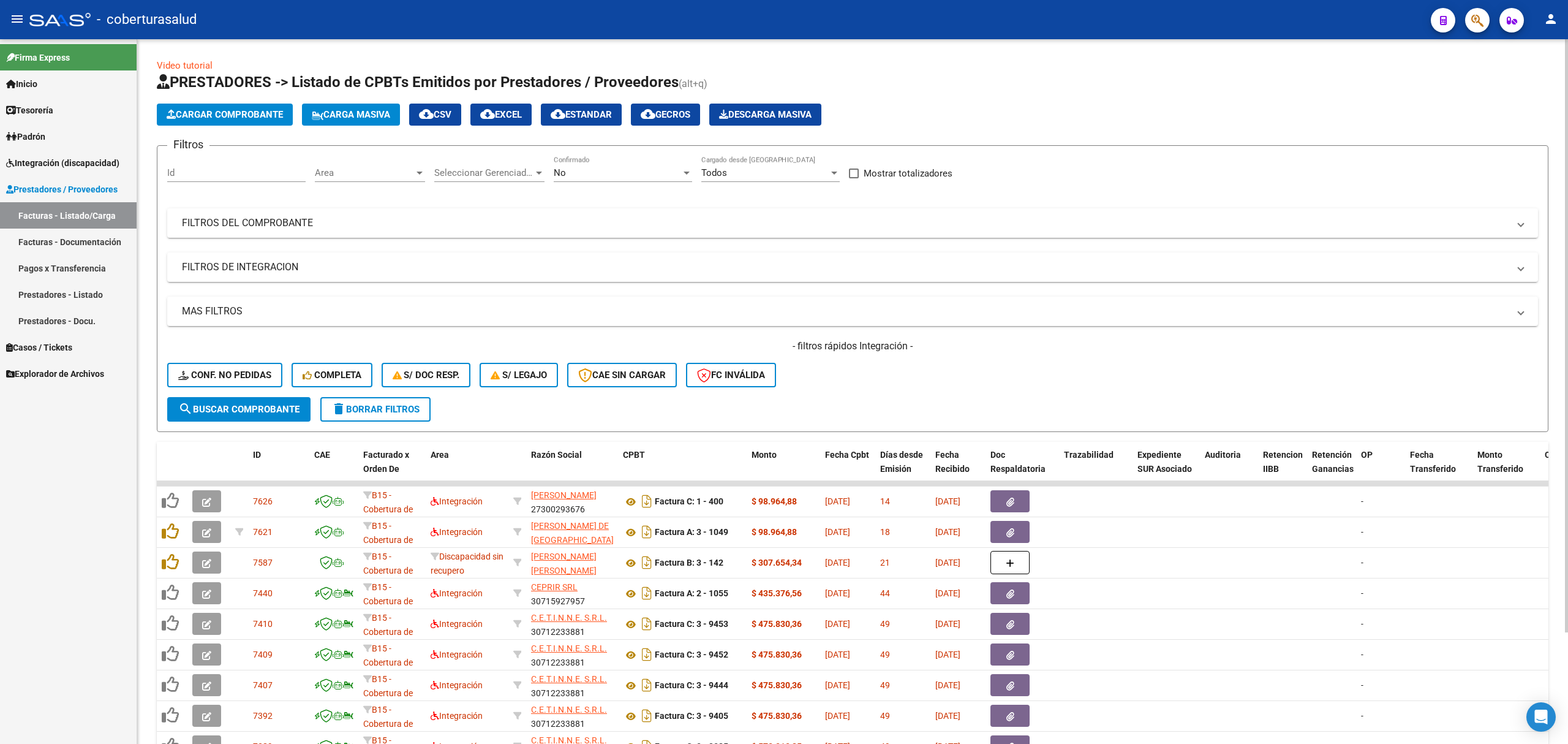
click at [579, 174] on div "No" at bounding box center [617, 172] width 128 height 11
click at [581, 117] on span "Todos" at bounding box center [623, 117] width 138 height 28
click at [256, 401] on button "search Buscar Comprobante" at bounding box center [238, 409] width 143 height 24
